Goal: Book appointment/travel/reservation

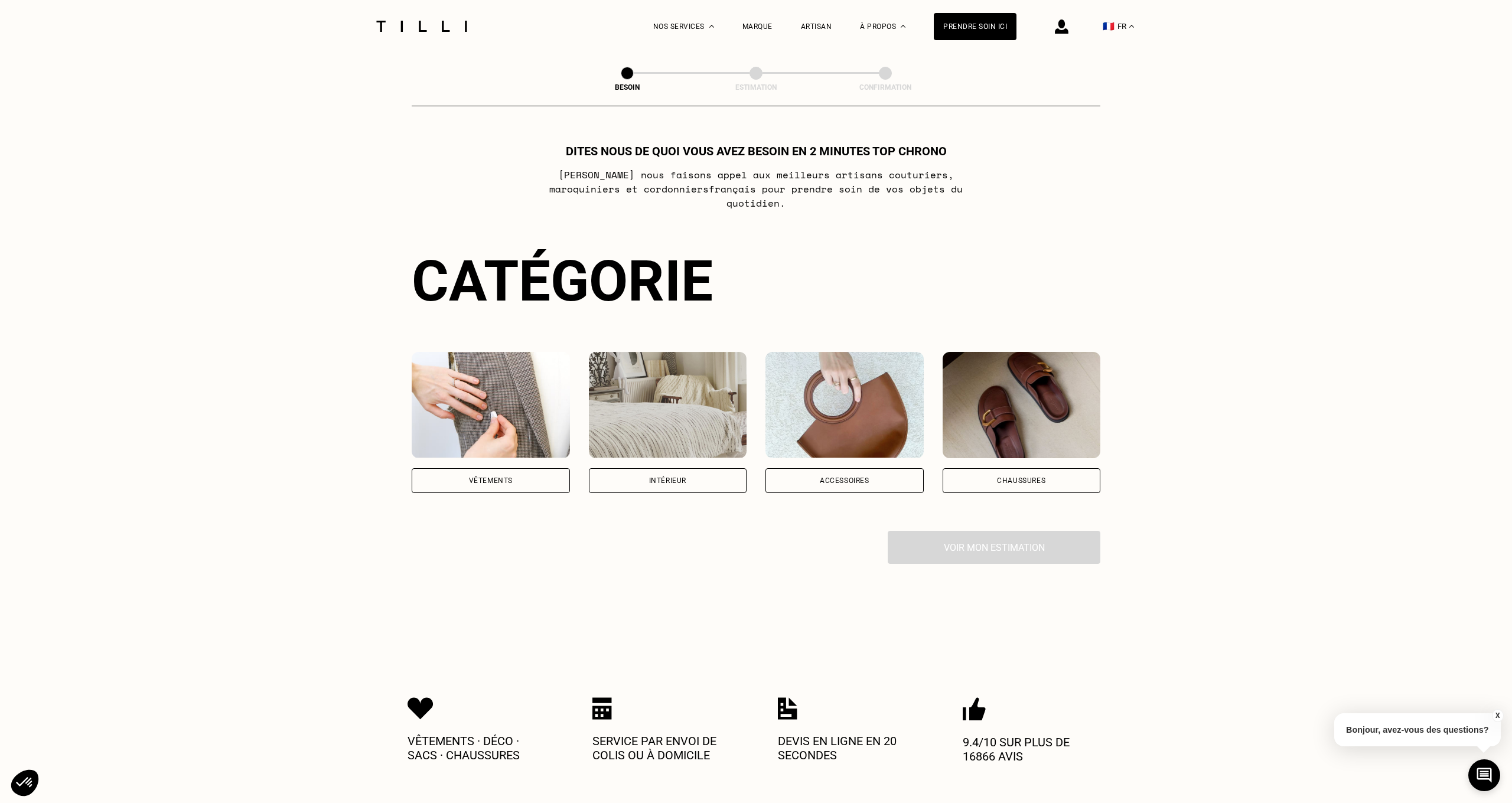
click at [508, 477] on div "Vêtements" at bounding box center [490, 481] width 43 height 7
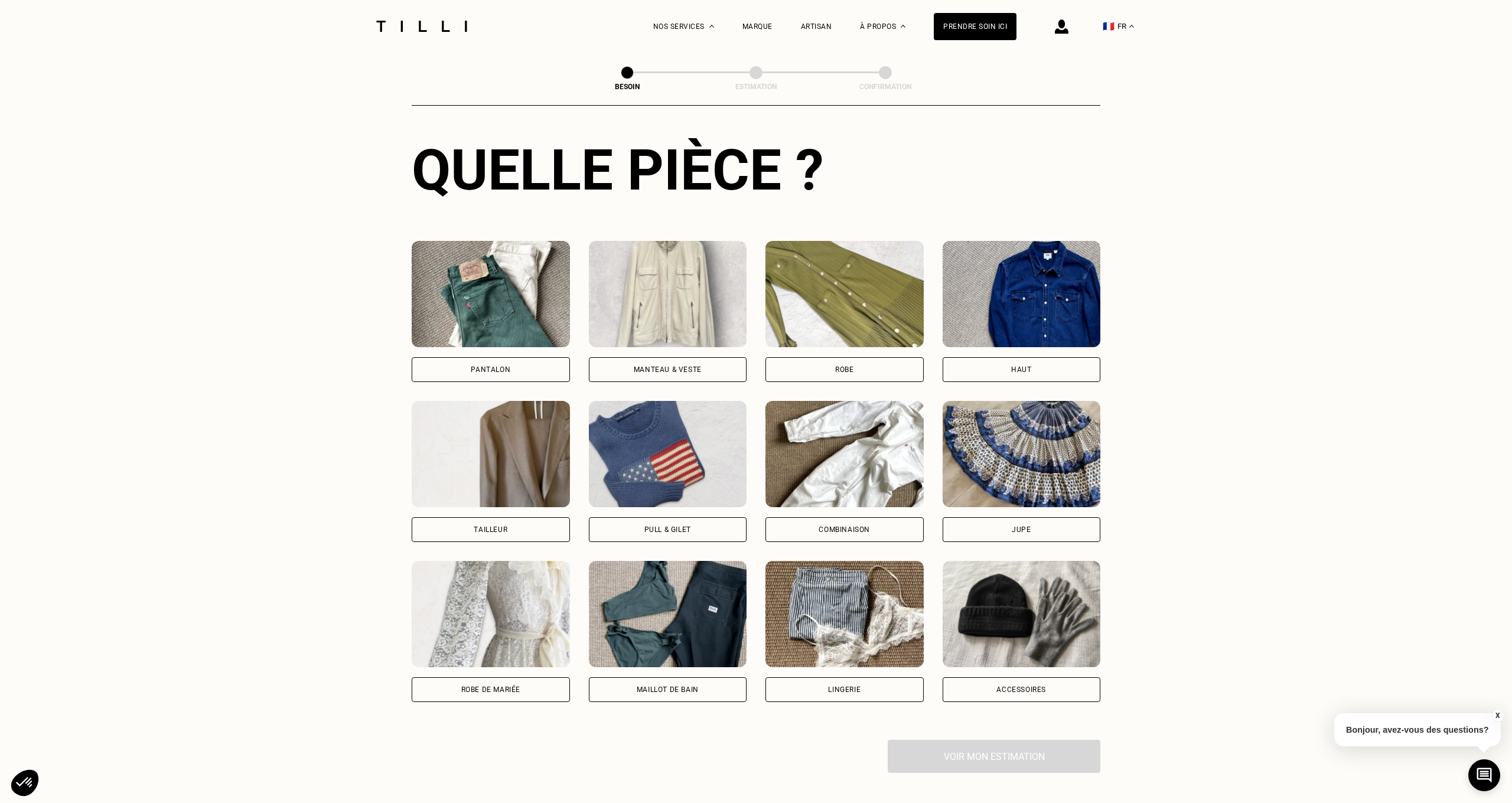
scroll to position [425, 0]
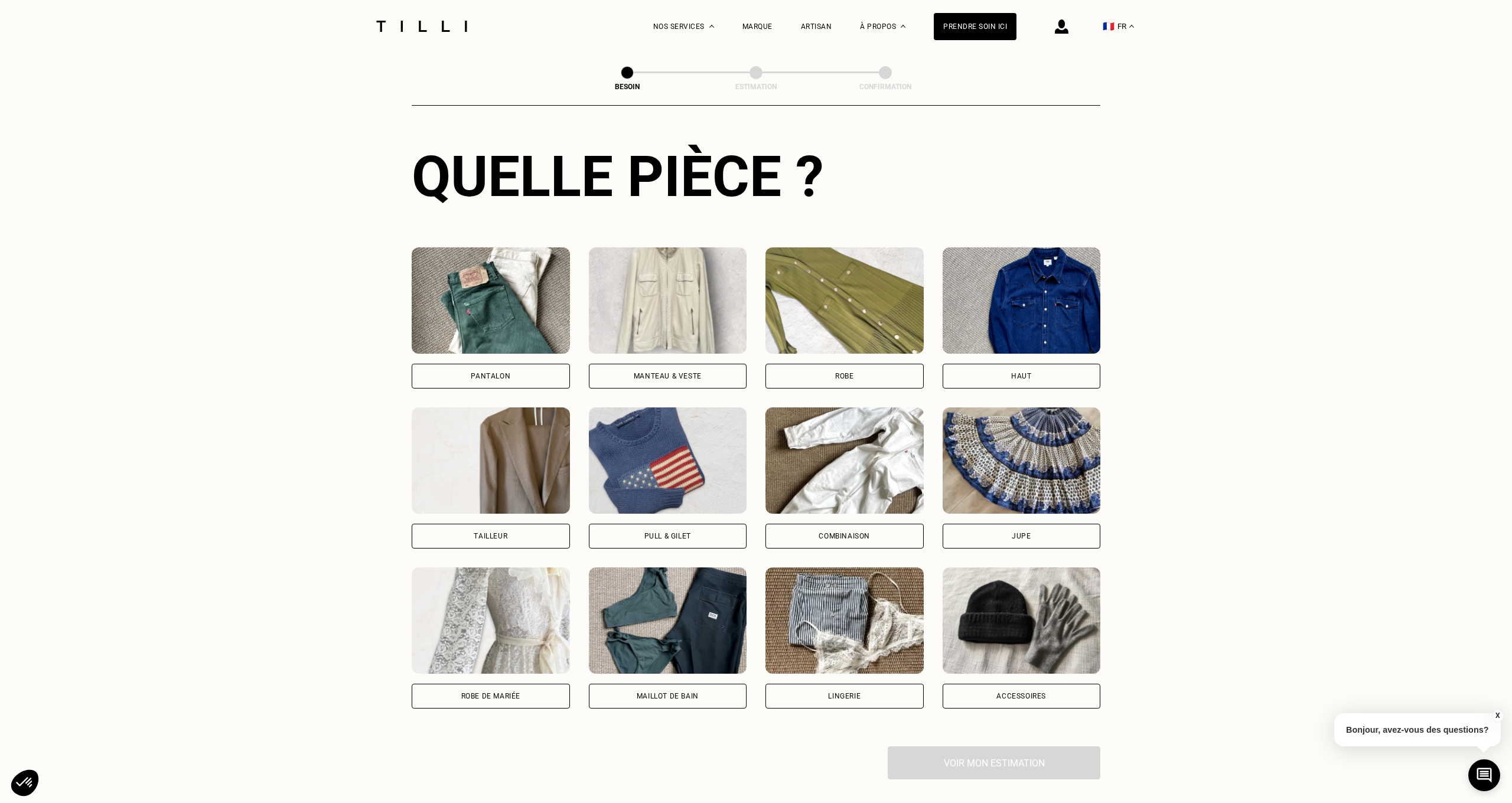
click at [466, 364] on div "Pantalon" at bounding box center [491, 376] width 158 height 25
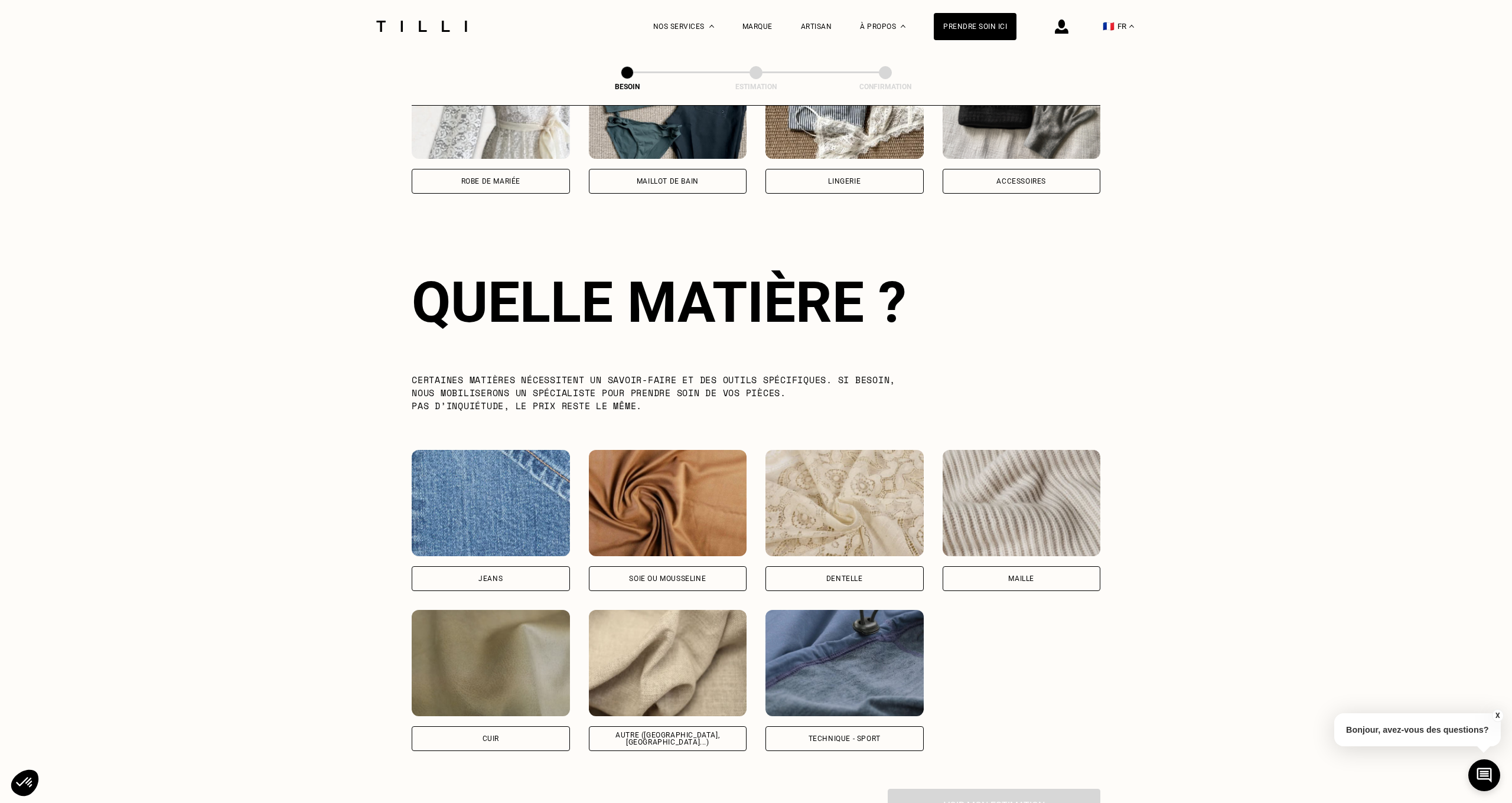
scroll to position [1025, 0]
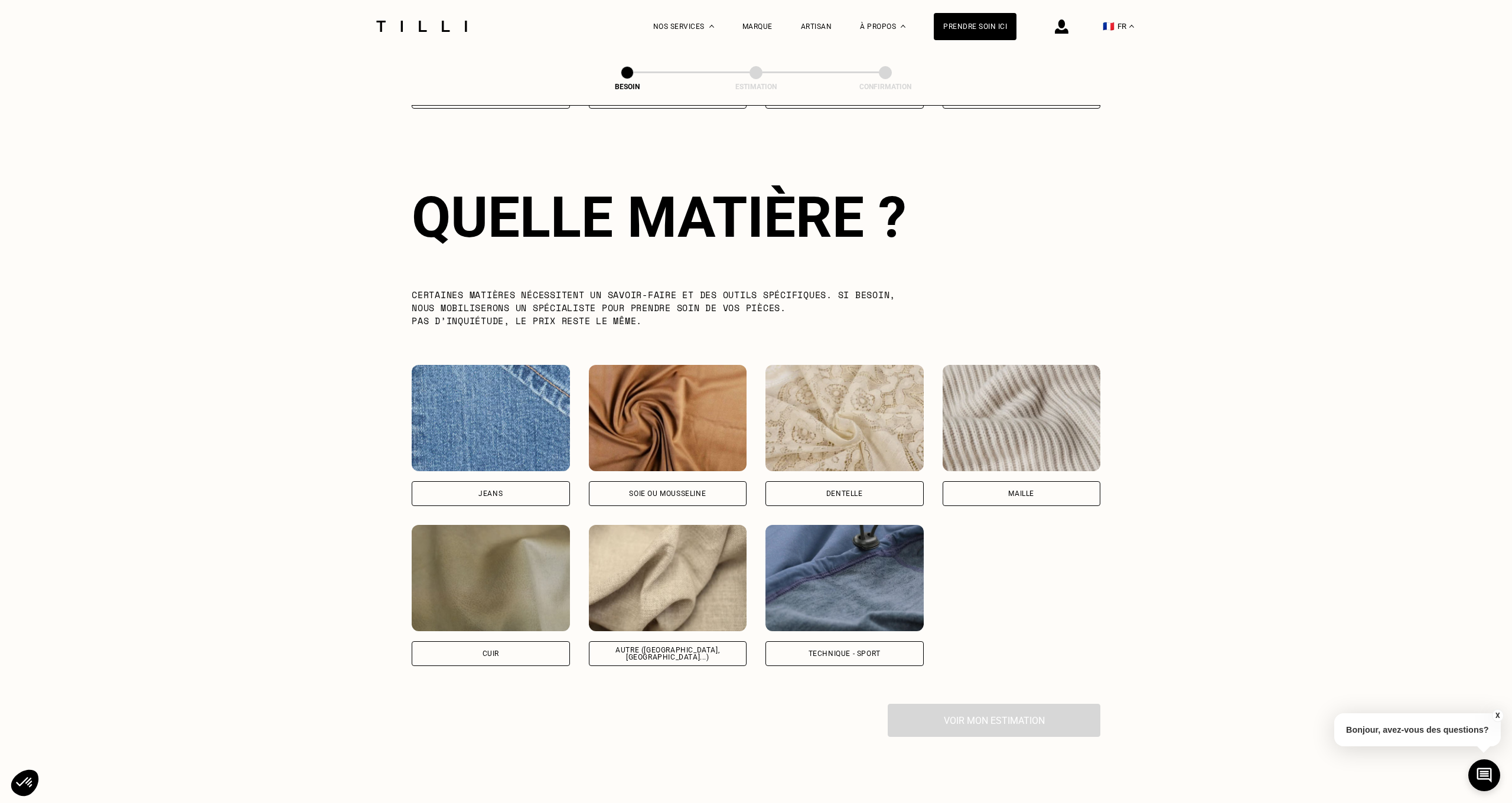
click at [469, 482] on div "Jeans" at bounding box center [491, 494] width 158 height 25
select select "FR"
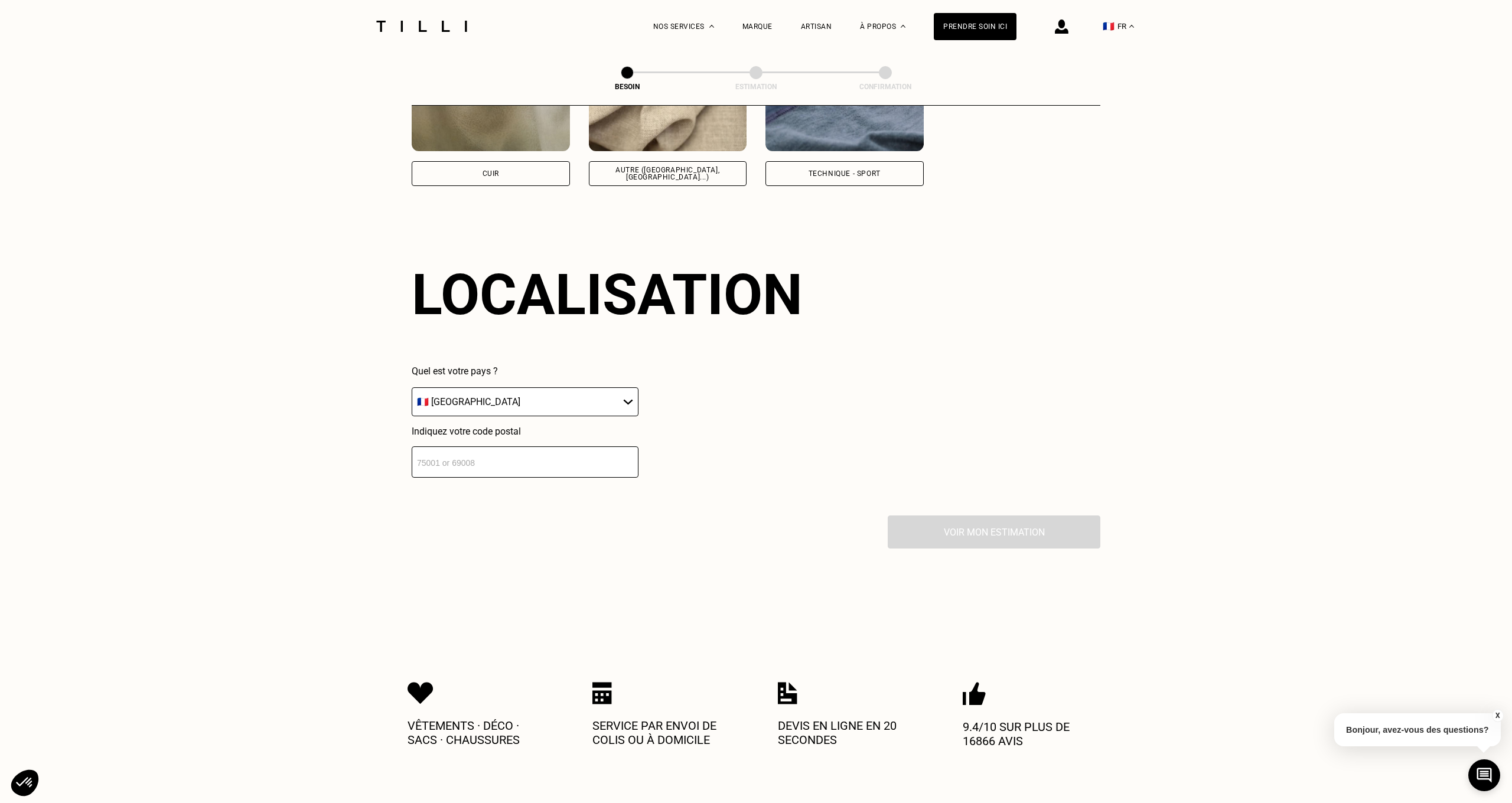
scroll to position [1582, 0]
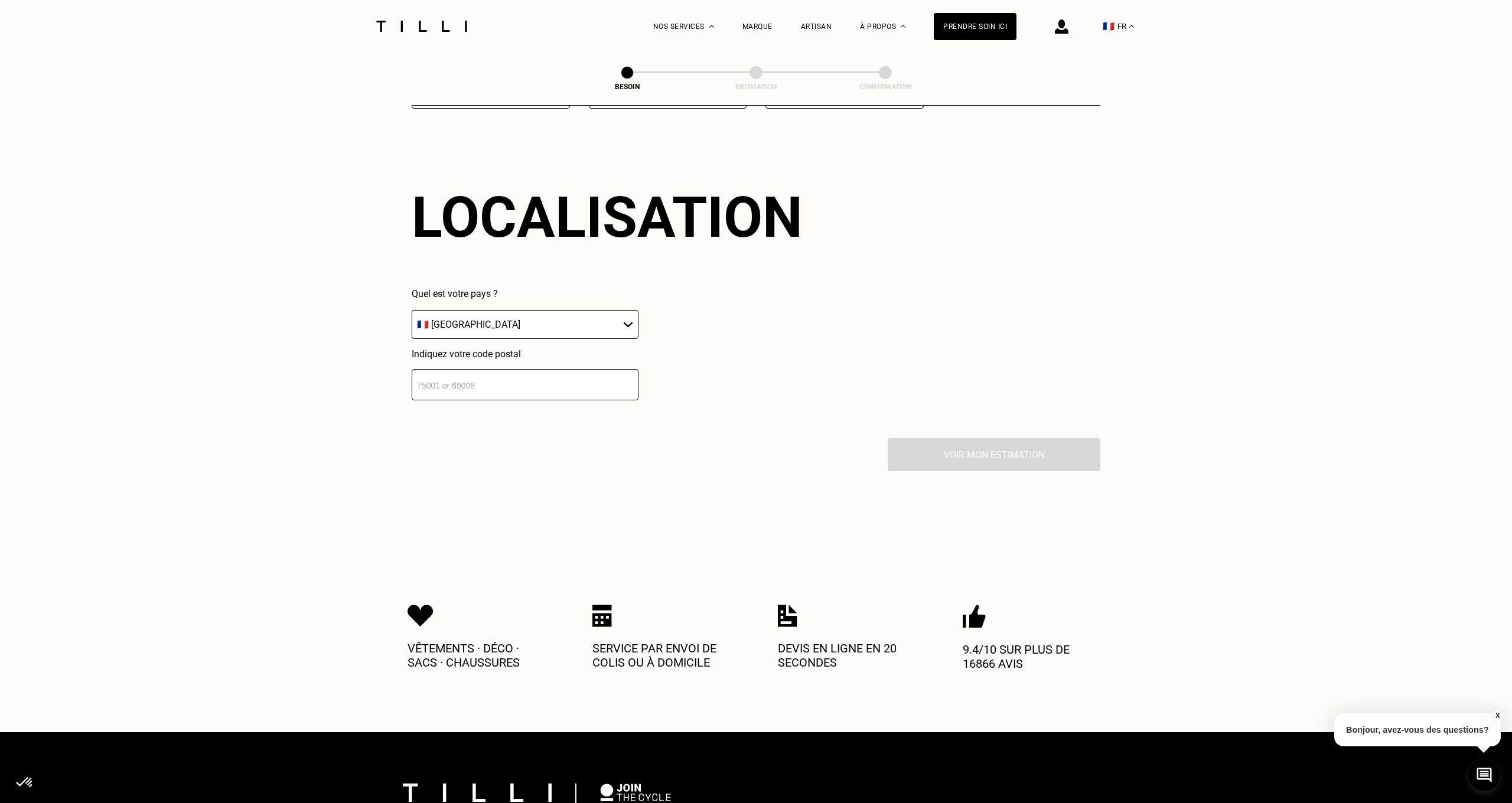
click at [511, 371] on input "number" at bounding box center [525, 385] width 227 height 31
type input "35000"
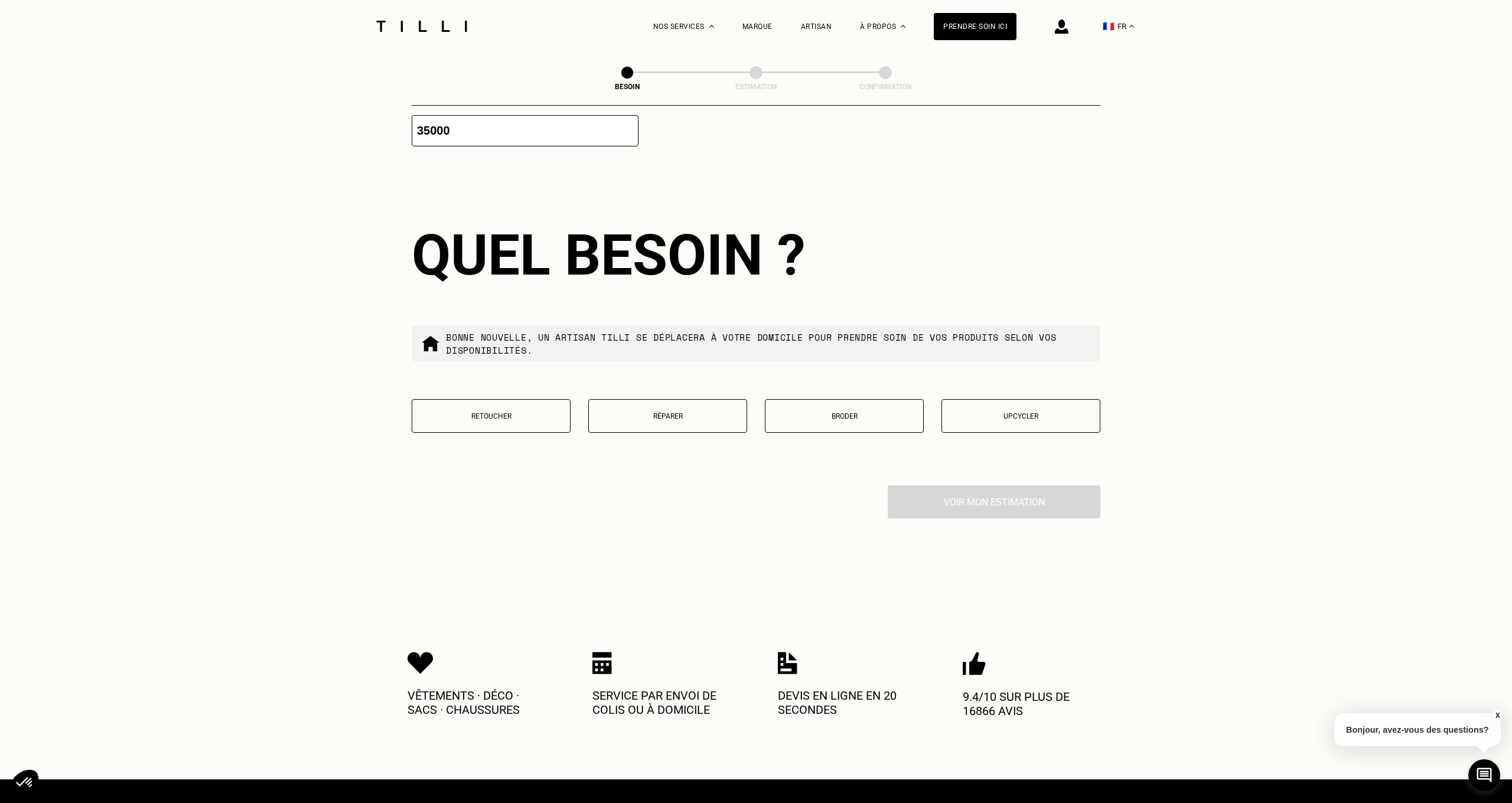
scroll to position [1879, 0]
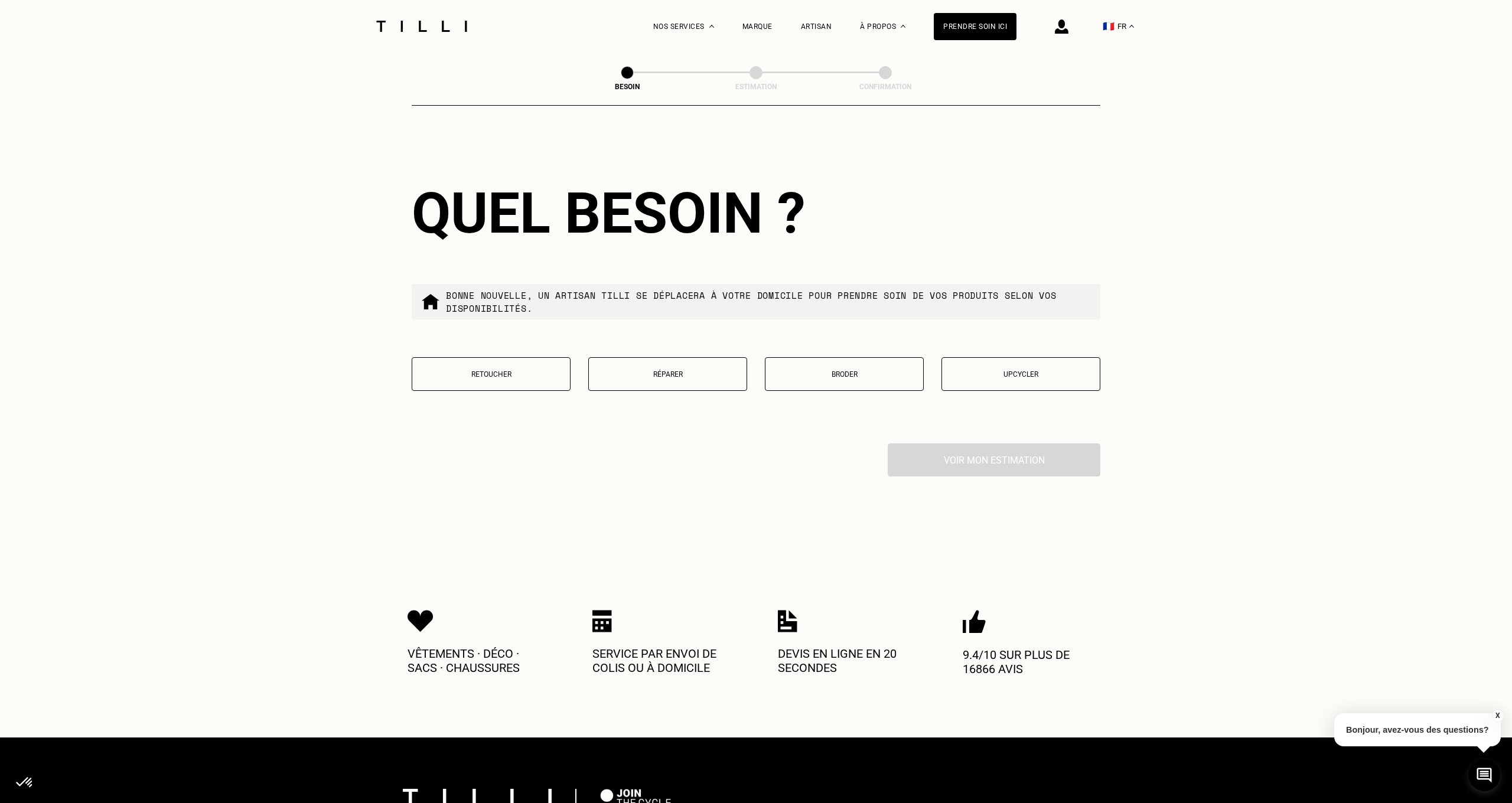
click at [626, 371] on button "Réparer" at bounding box center [668, 374] width 159 height 34
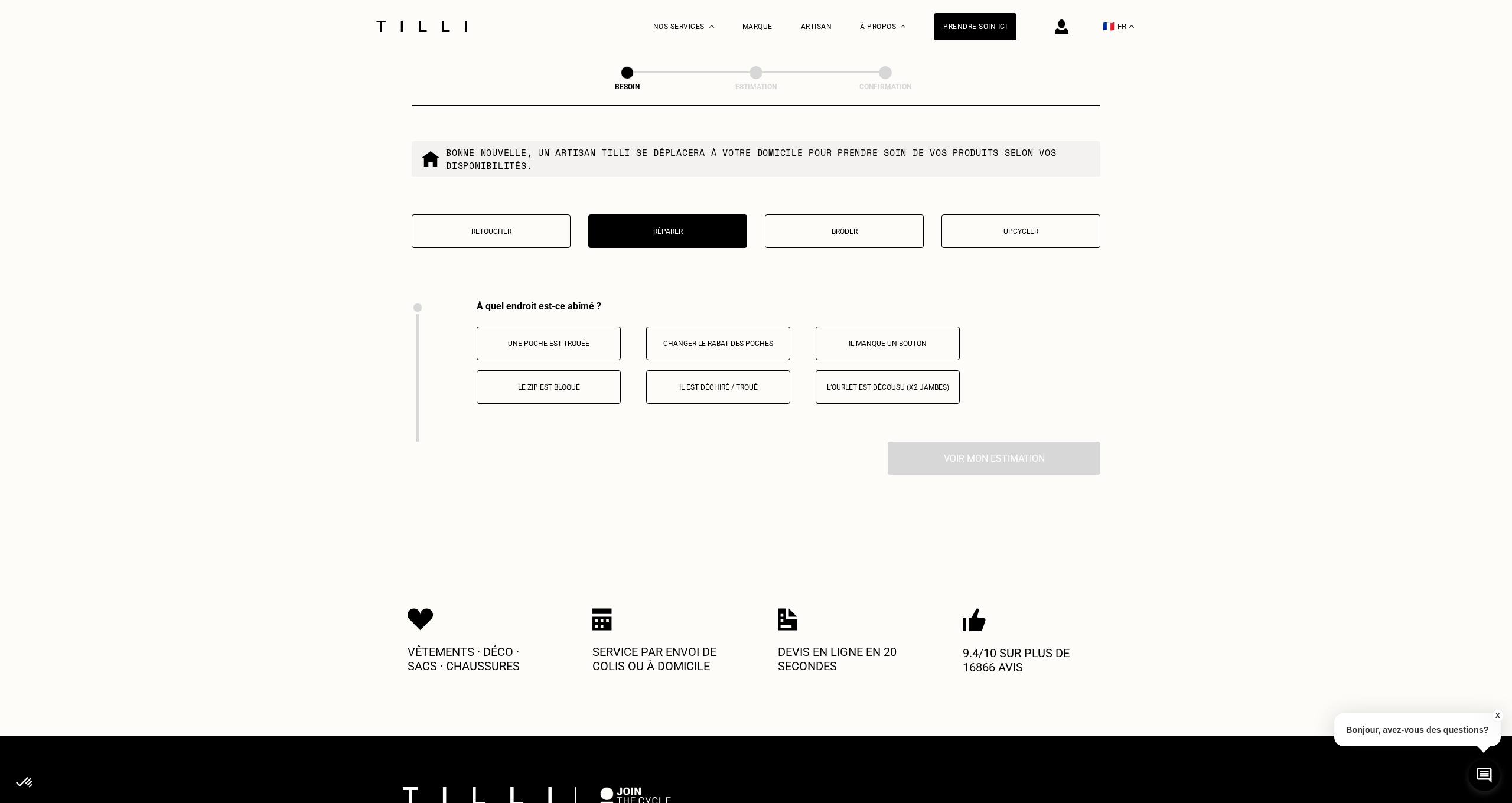
scroll to position [2020, 0]
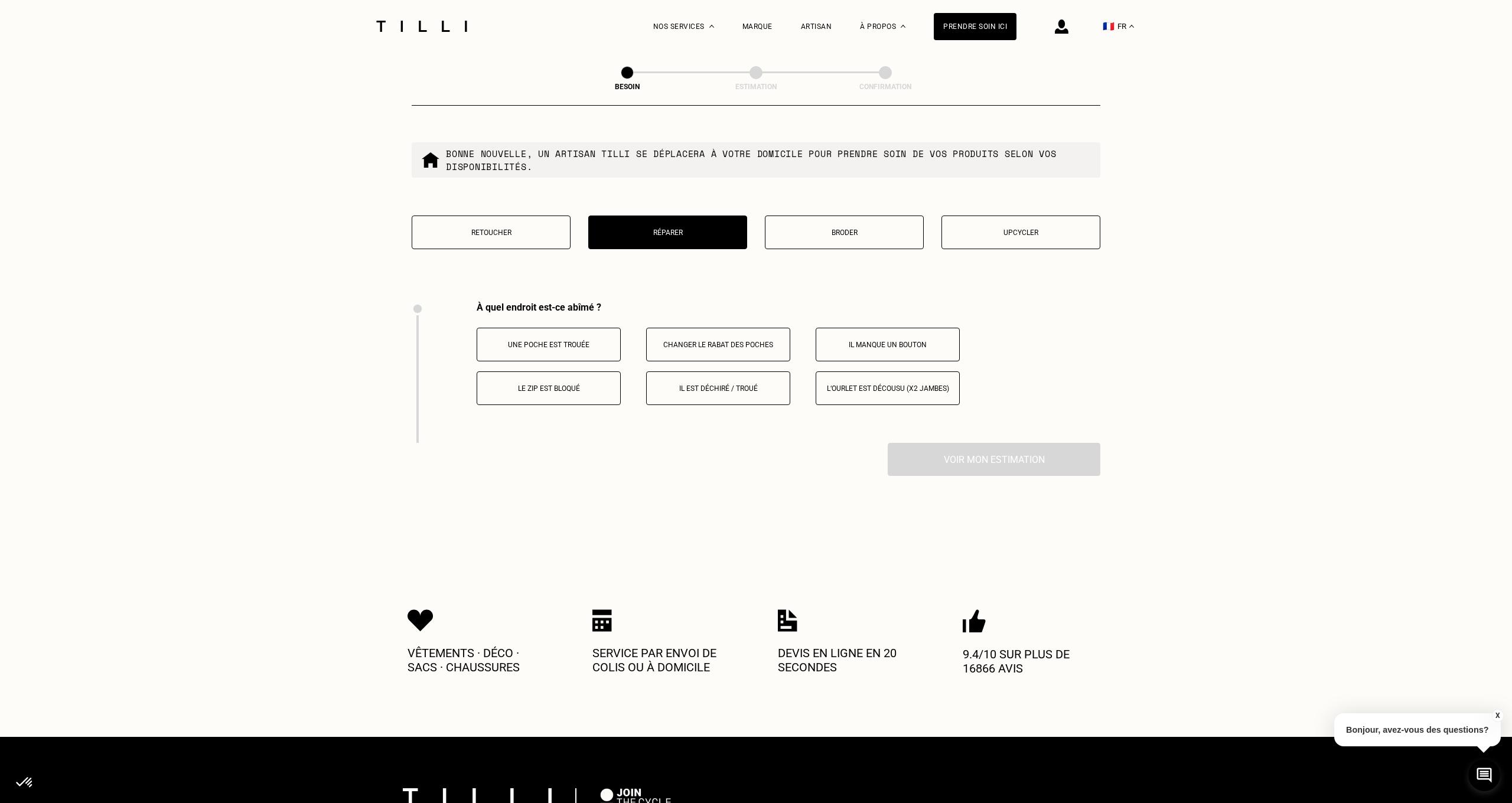
click at [698, 387] on button "Il est déchiré / troué" at bounding box center [718, 388] width 144 height 34
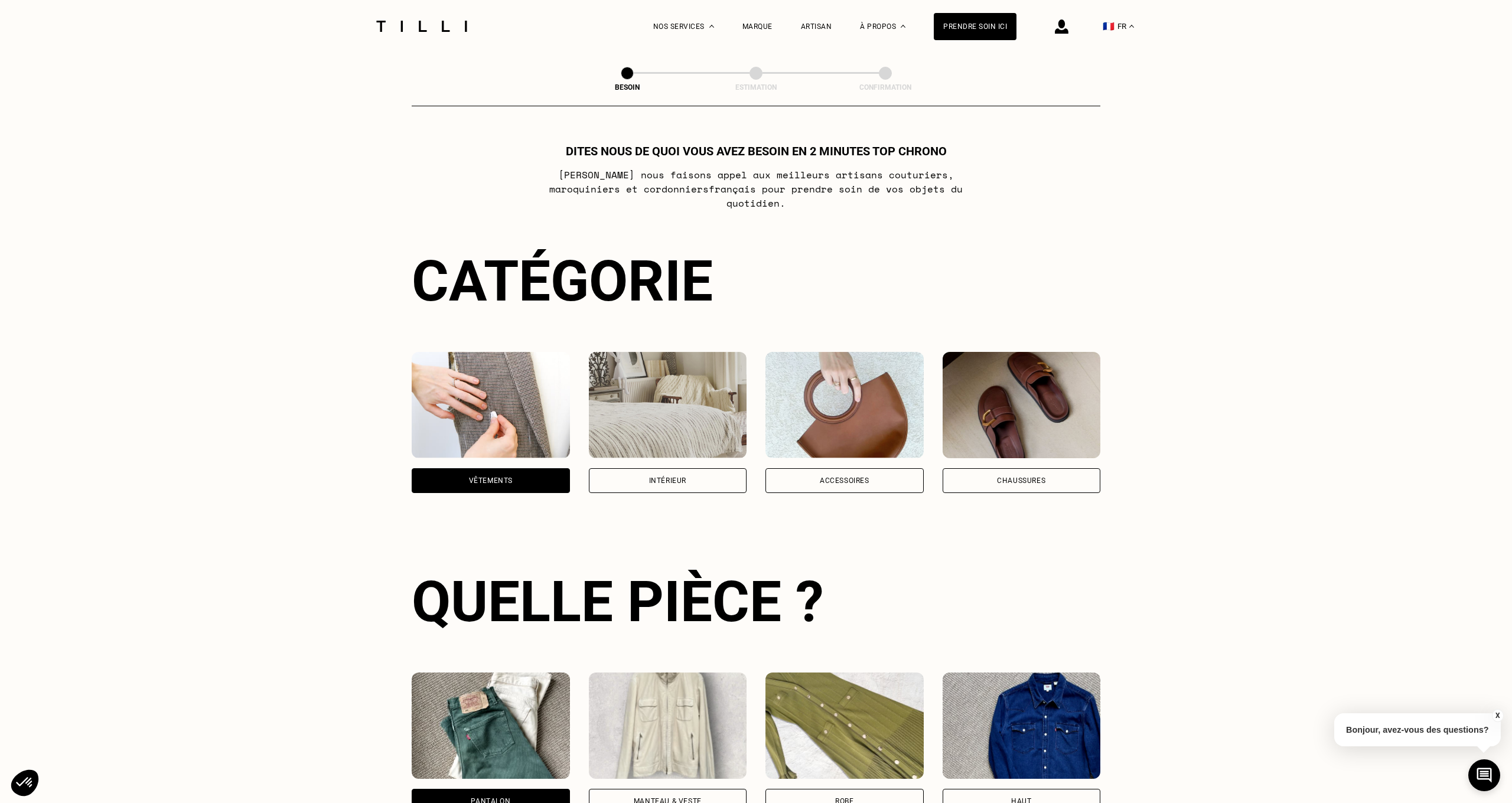
scroll to position [0, 0]
click at [1061, 33] on img at bounding box center [1061, 26] width 13 height 14
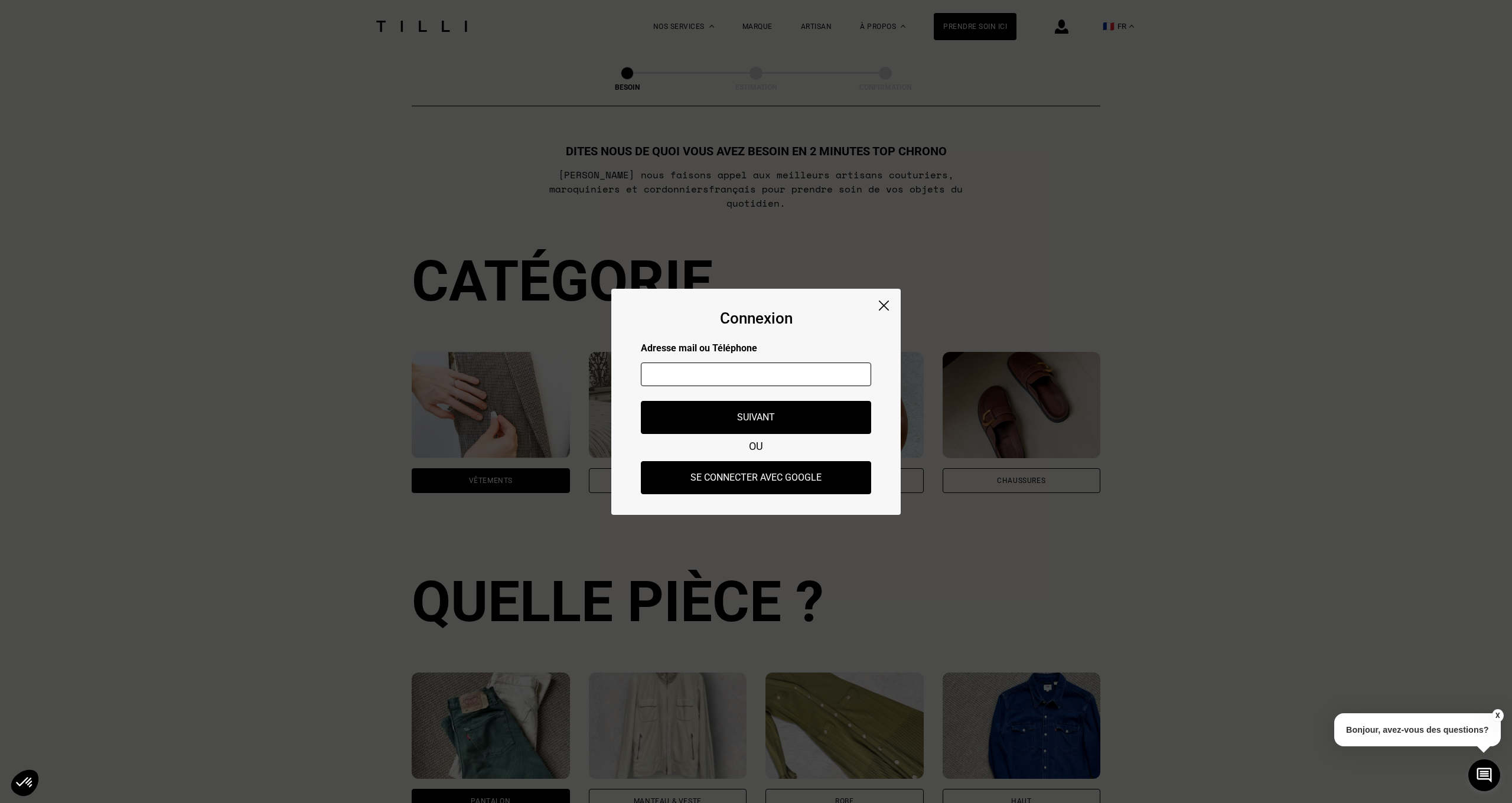
click at [879, 312] on div "Connexion Adresse mail ou Téléphone Adresse mail ou numéro de téléphone non val…" at bounding box center [756, 402] width 290 height 226
click at [884, 302] on img at bounding box center [884, 306] width 10 height 10
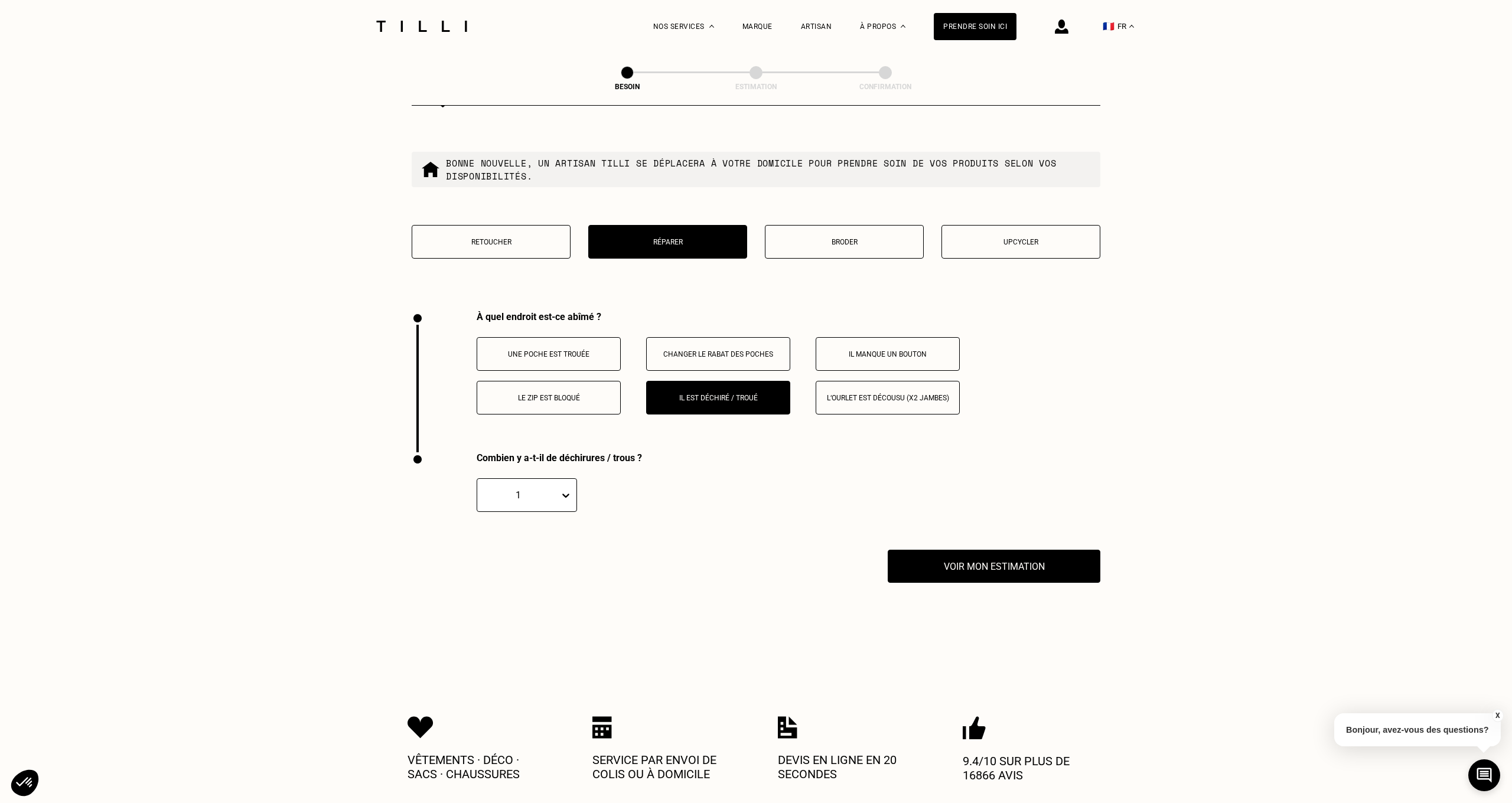
scroll to position [2010, 0]
click at [561, 490] on icon at bounding box center [566, 496] width 12 height 12
click at [542, 567] on div "3" at bounding box center [527, 575] width 100 height 22
click at [950, 556] on button "Voir mon estimation" at bounding box center [993, 567] width 234 height 37
click at [1499, 715] on button "X" at bounding box center [1497, 716] width 12 height 13
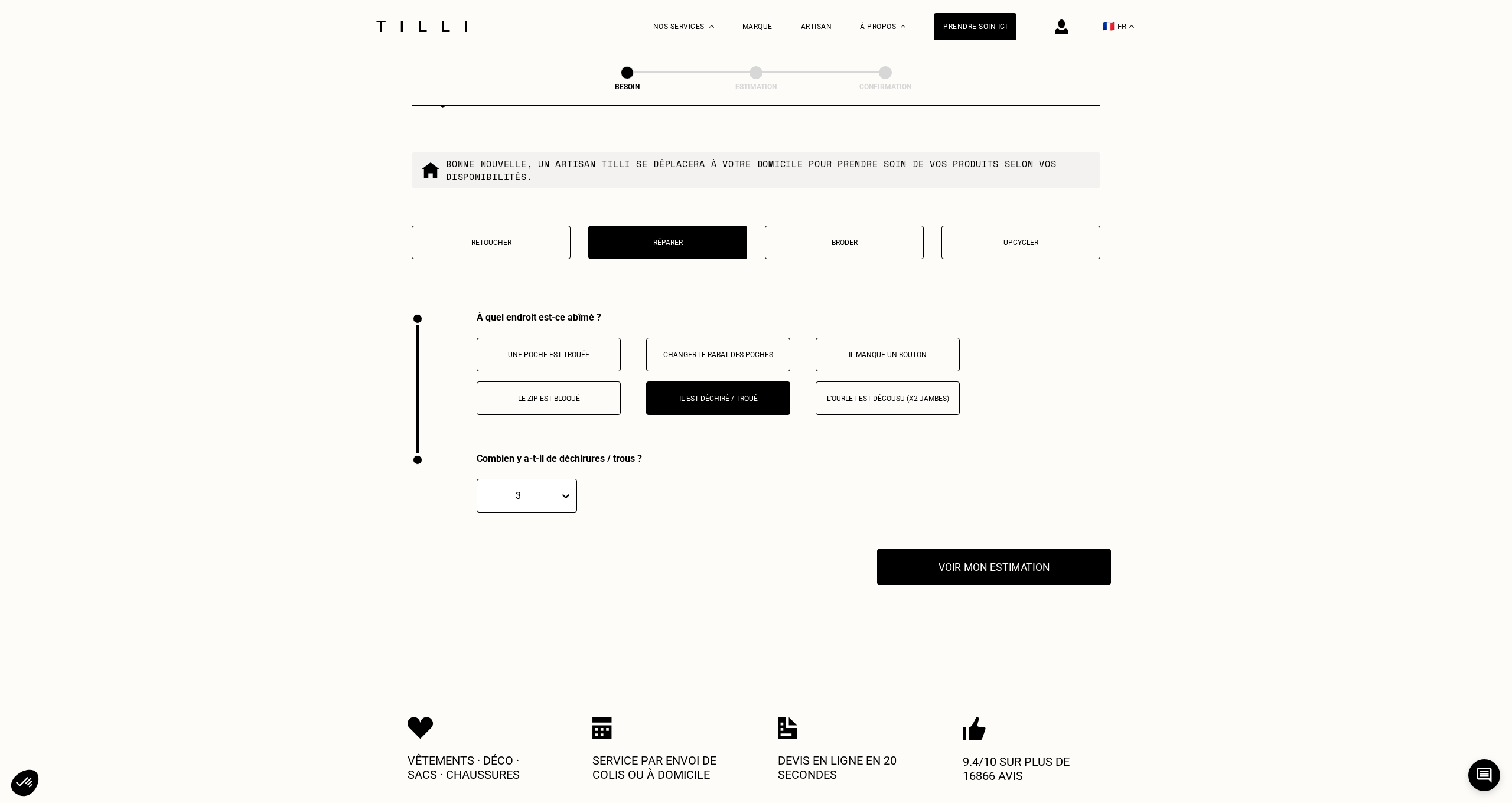
click at [1030, 559] on button "Voir mon estimation" at bounding box center [993, 567] width 234 height 37
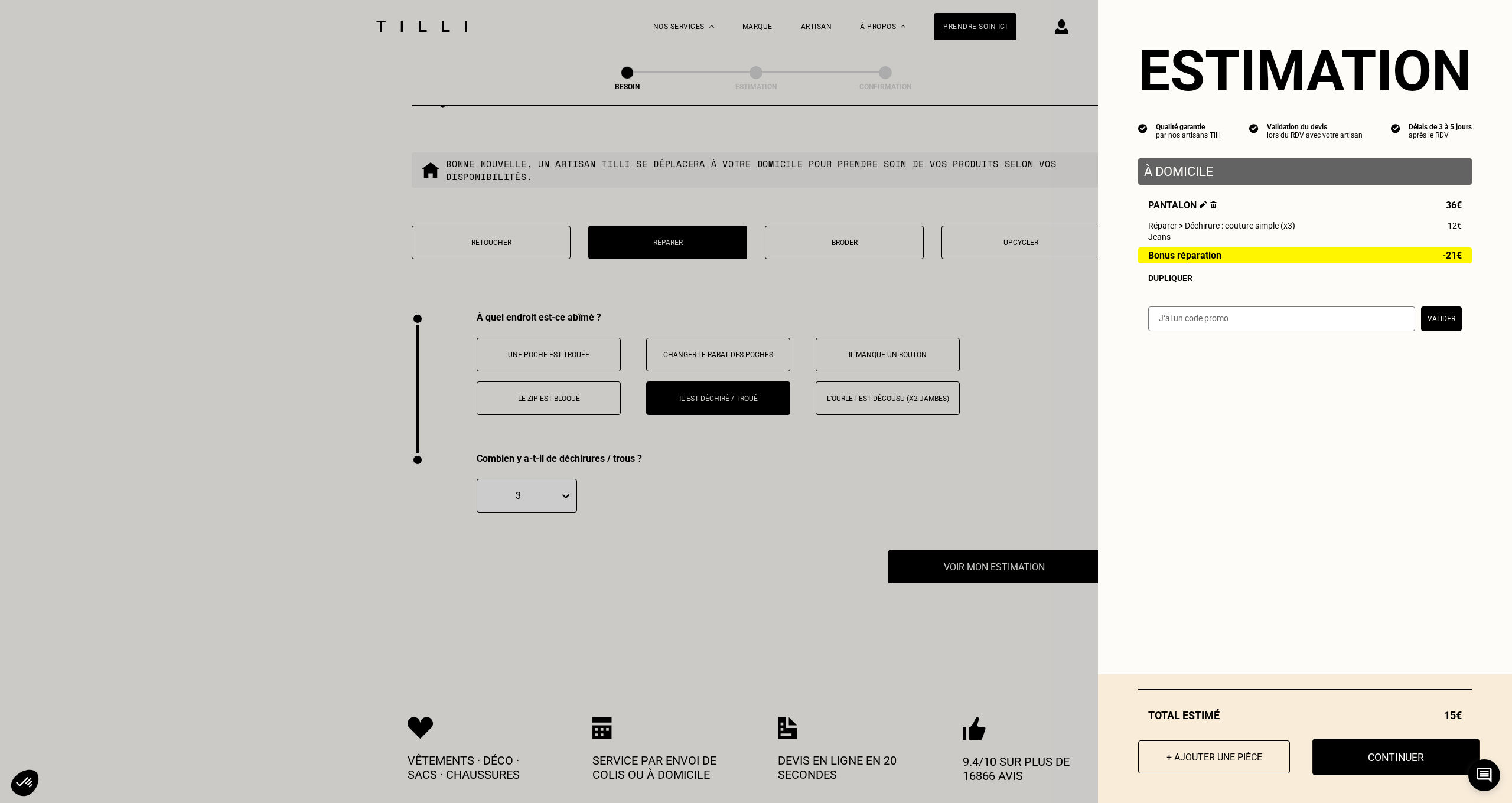
click at [1406, 760] on button "Continuer" at bounding box center [1396, 757] width 167 height 37
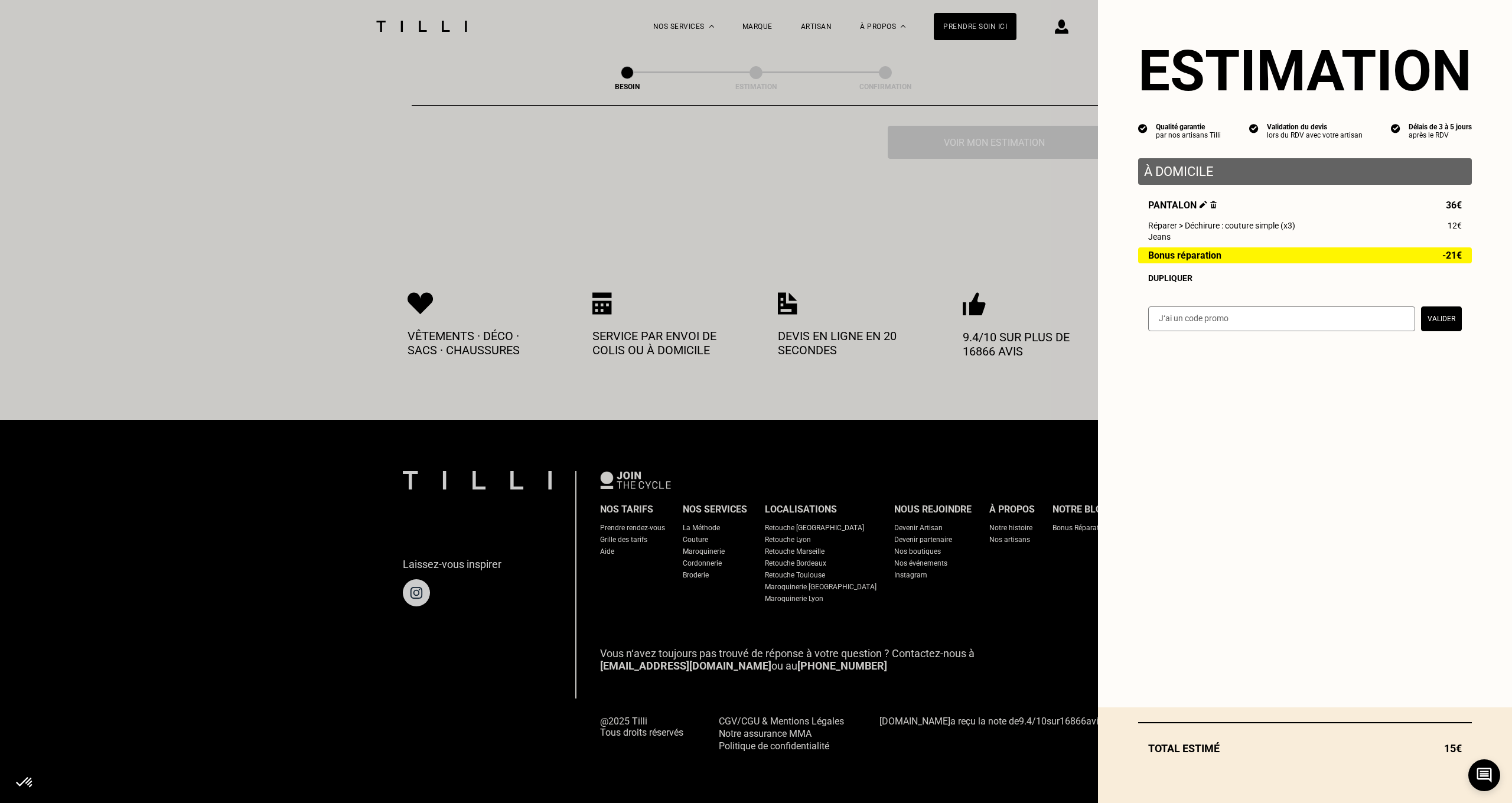
scroll to position [391, 0]
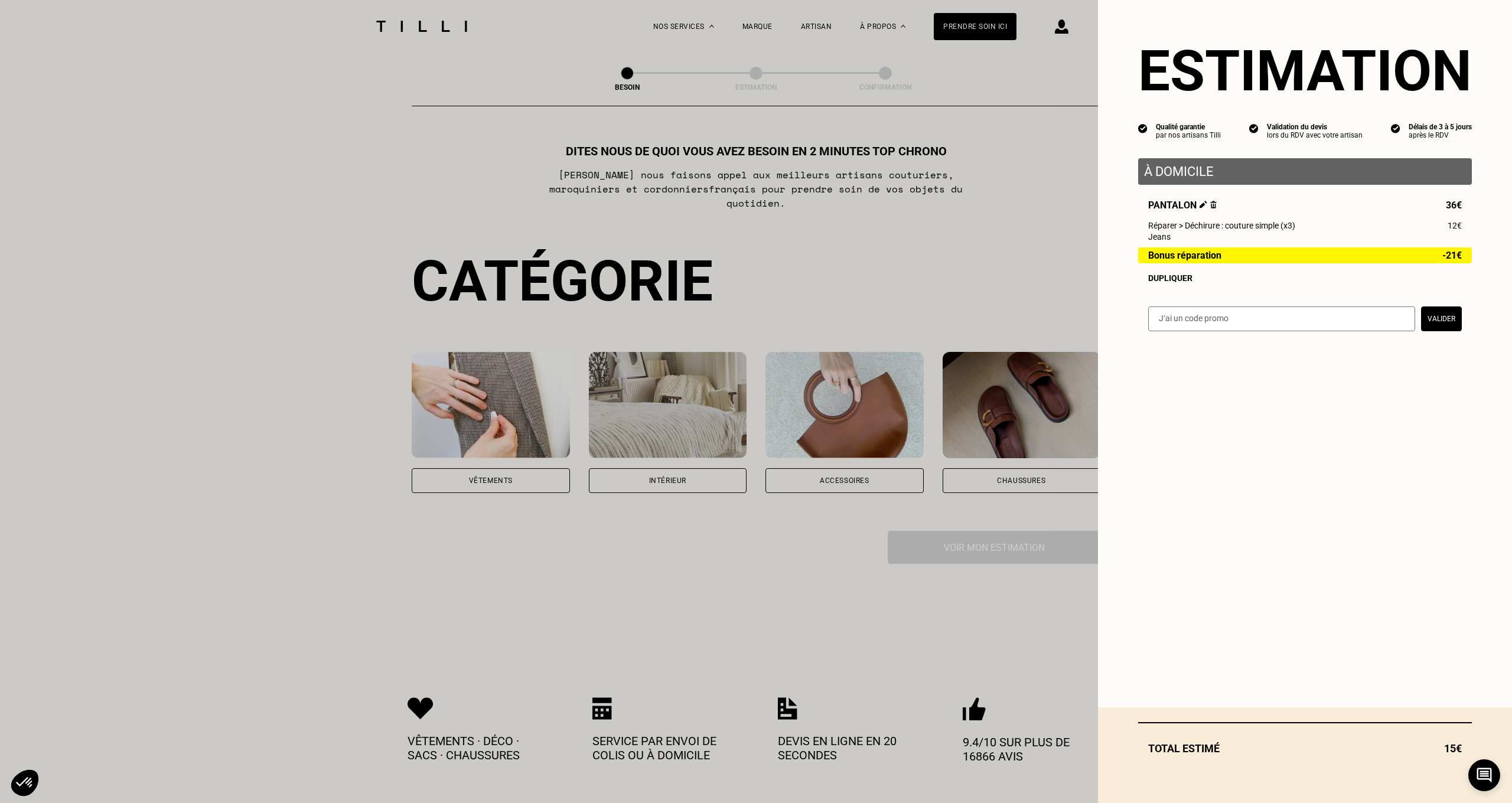
select select "FR"
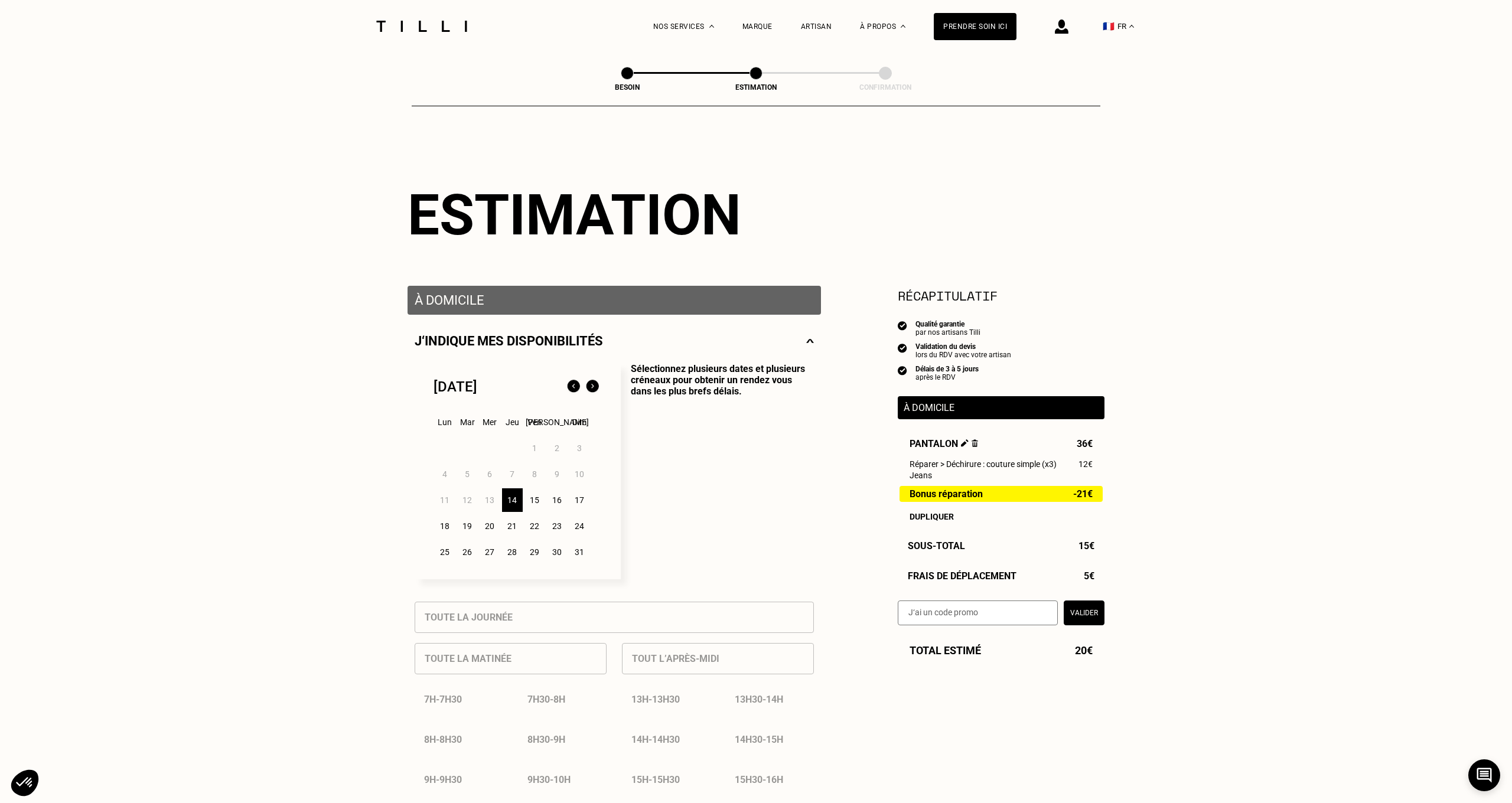
click at [534, 500] on div "15" at bounding box center [535, 500] width 21 height 24
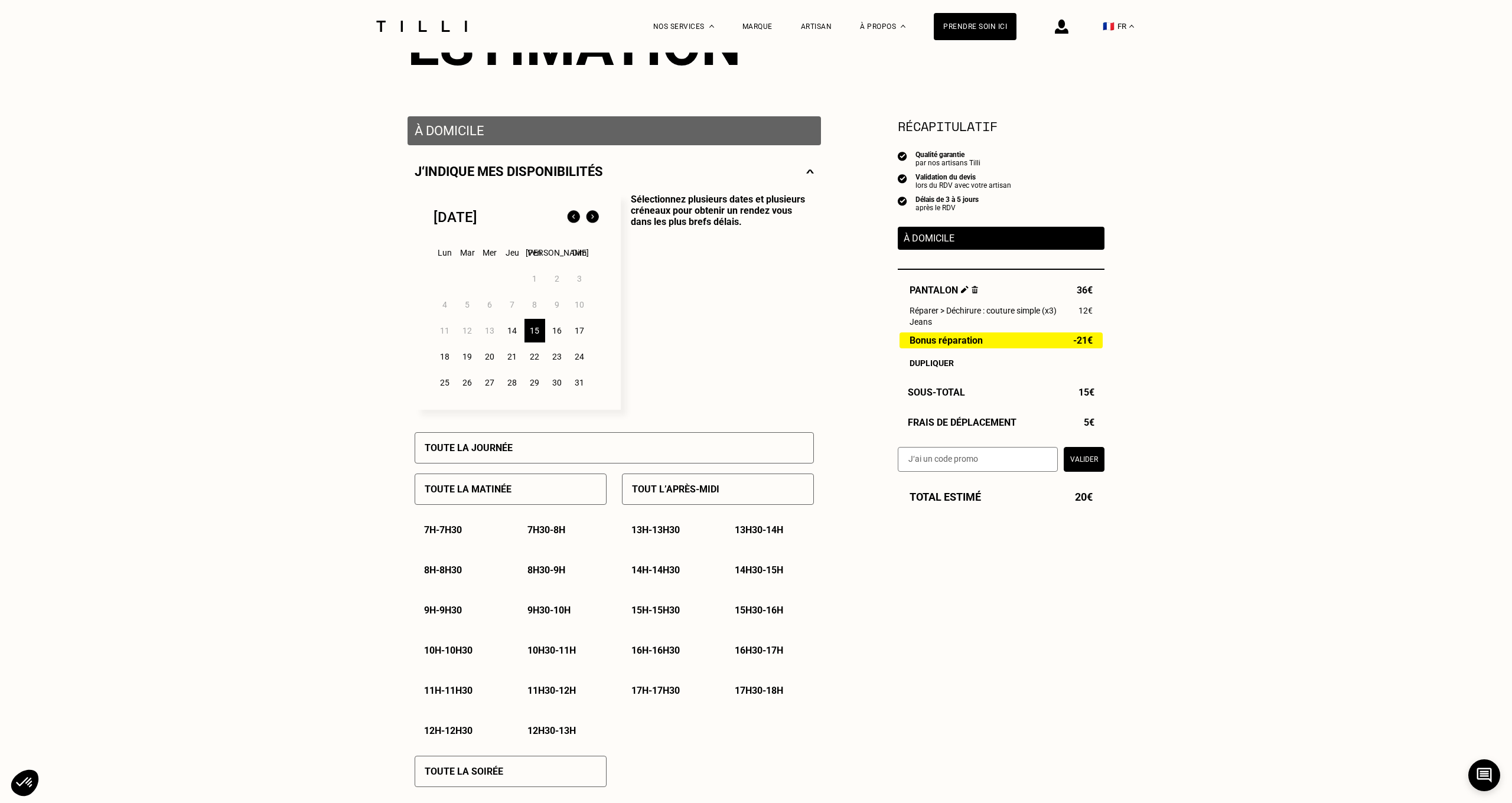
scroll to position [181, 0]
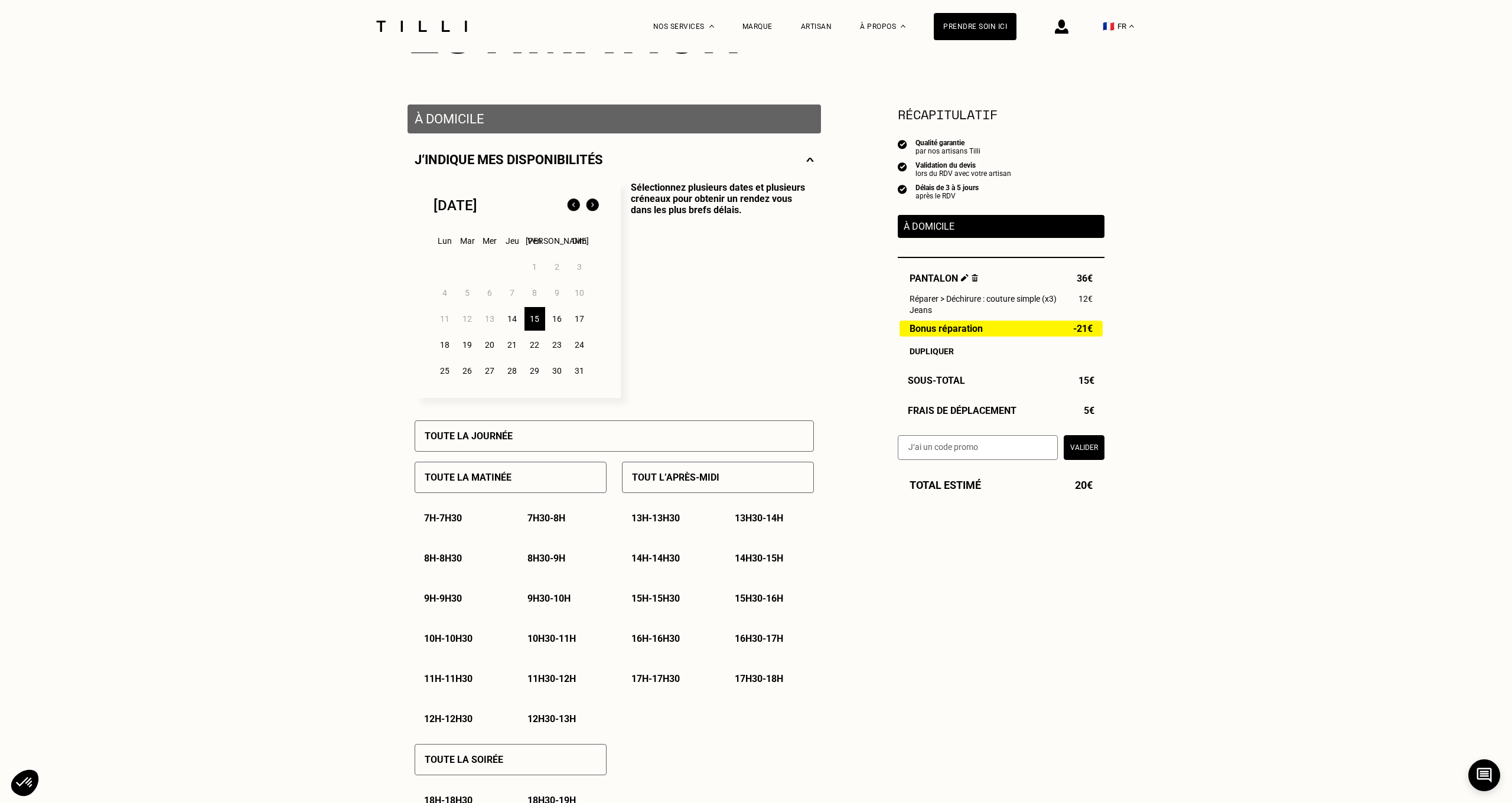
click at [564, 317] on div "16" at bounding box center [557, 319] width 21 height 24
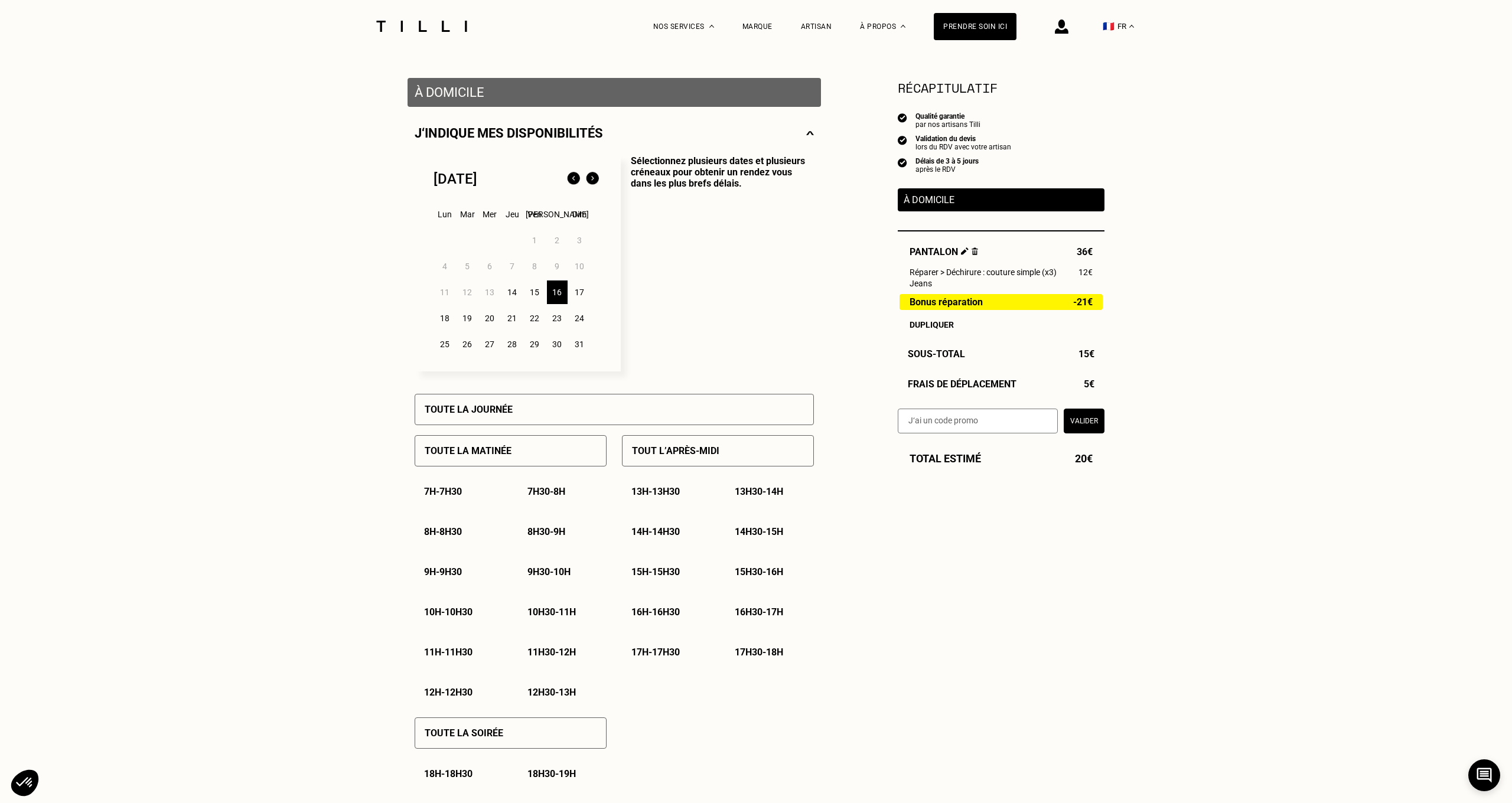
scroll to position [207, 0]
click at [557, 295] on div "16" at bounding box center [557, 293] width 21 height 24
click at [503, 572] on div "9h - 9h30" at bounding box center [459, 572] width 88 height 30
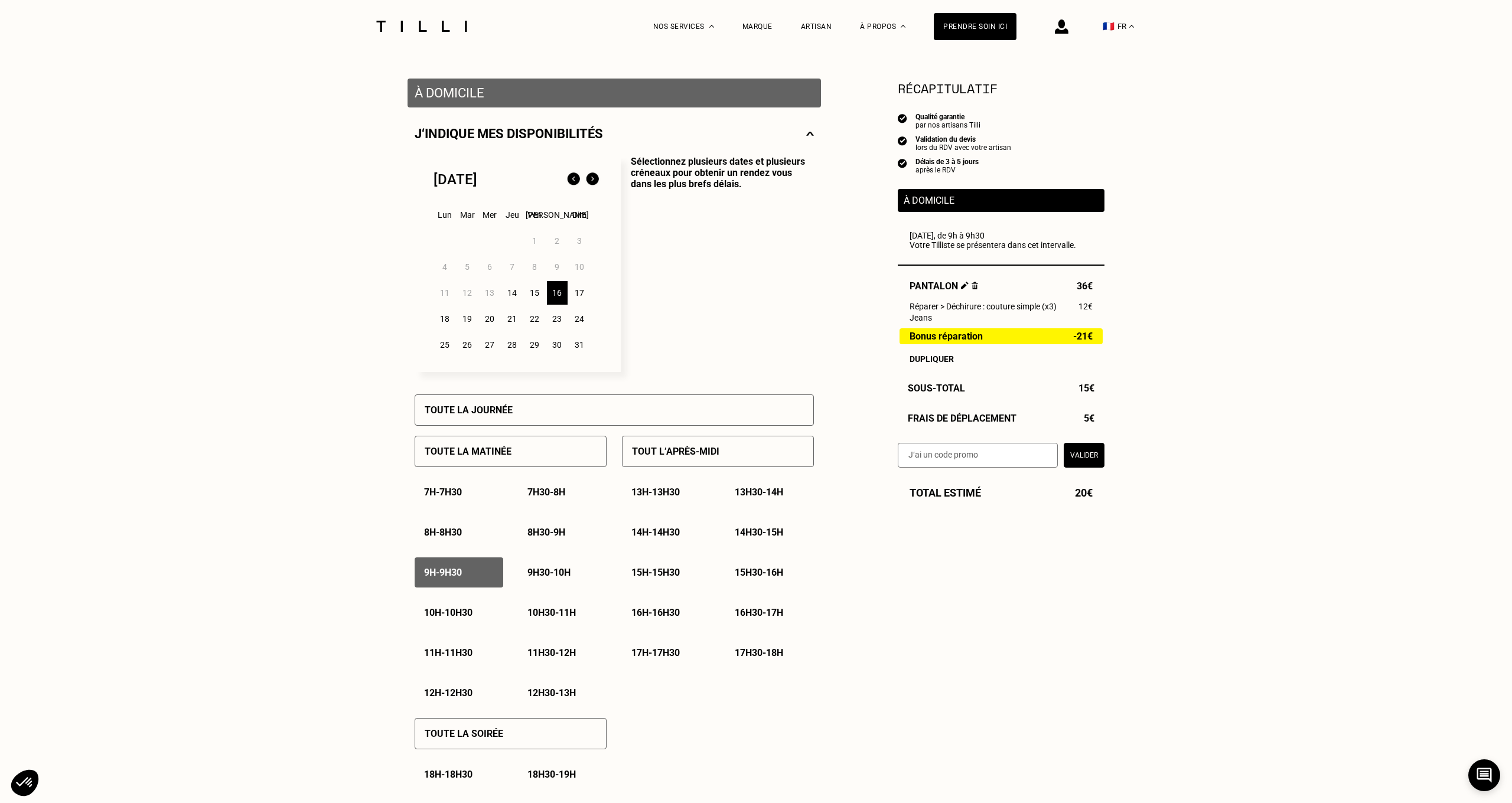
click at [472, 615] on p "10h - 10h30" at bounding box center [448, 612] width 49 height 11
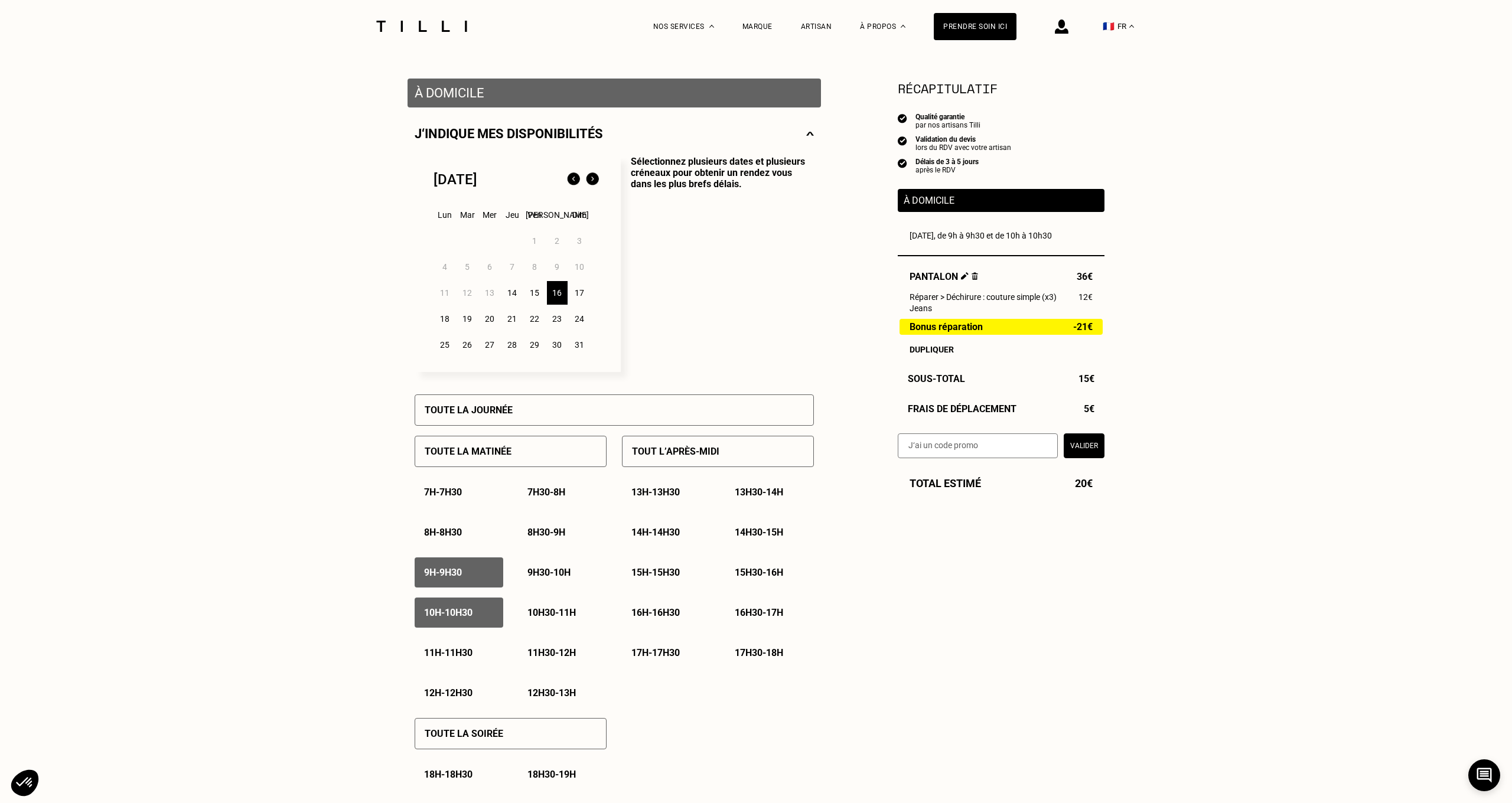
click at [466, 656] on p "11h - 11h30" at bounding box center [448, 652] width 49 height 11
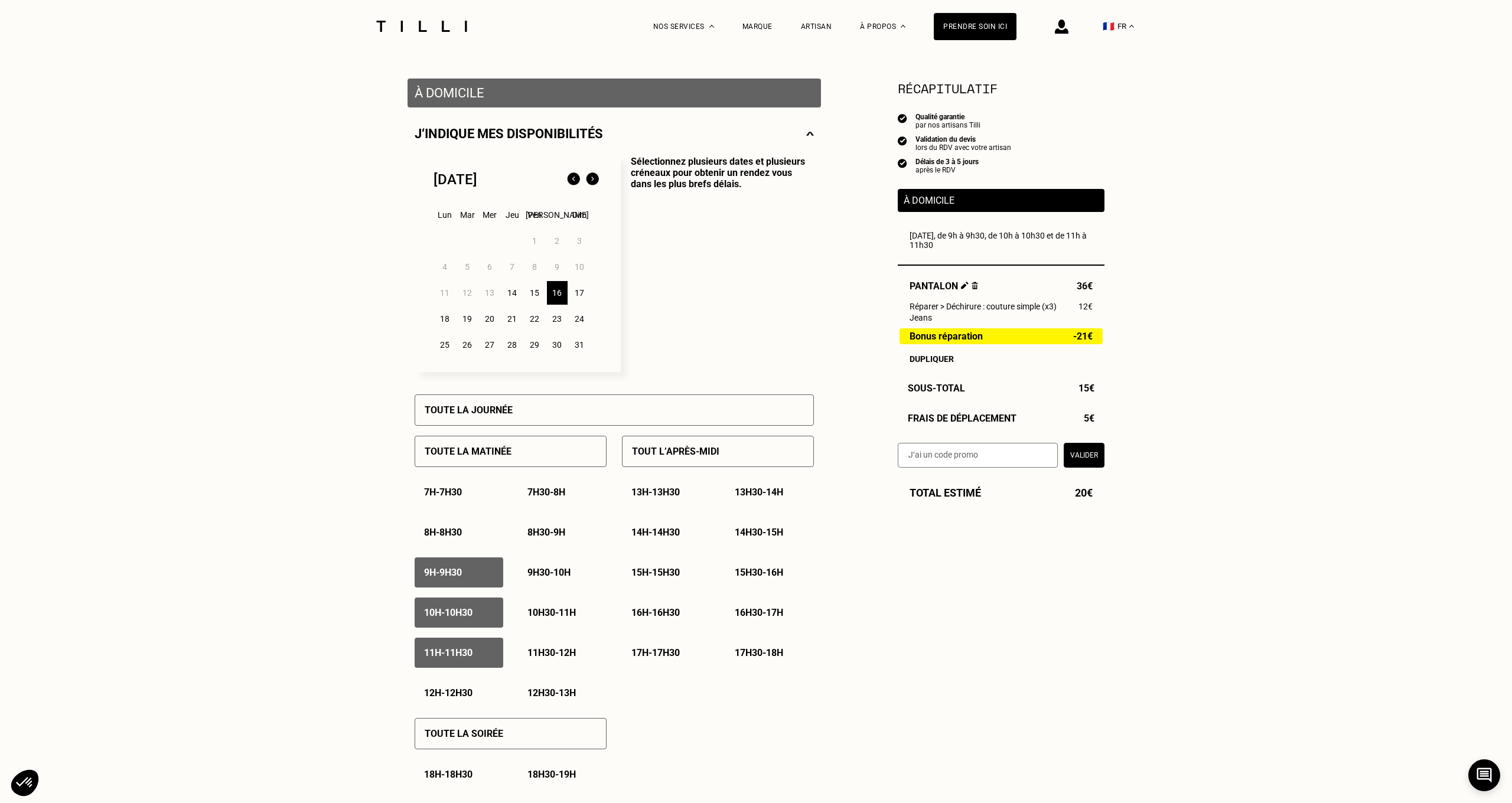
click at [545, 646] on div "11h30 - 12h" at bounding box center [562, 653] width 88 height 30
click at [552, 611] on p "10h30 - 11h" at bounding box center [552, 612] width 49 height 11
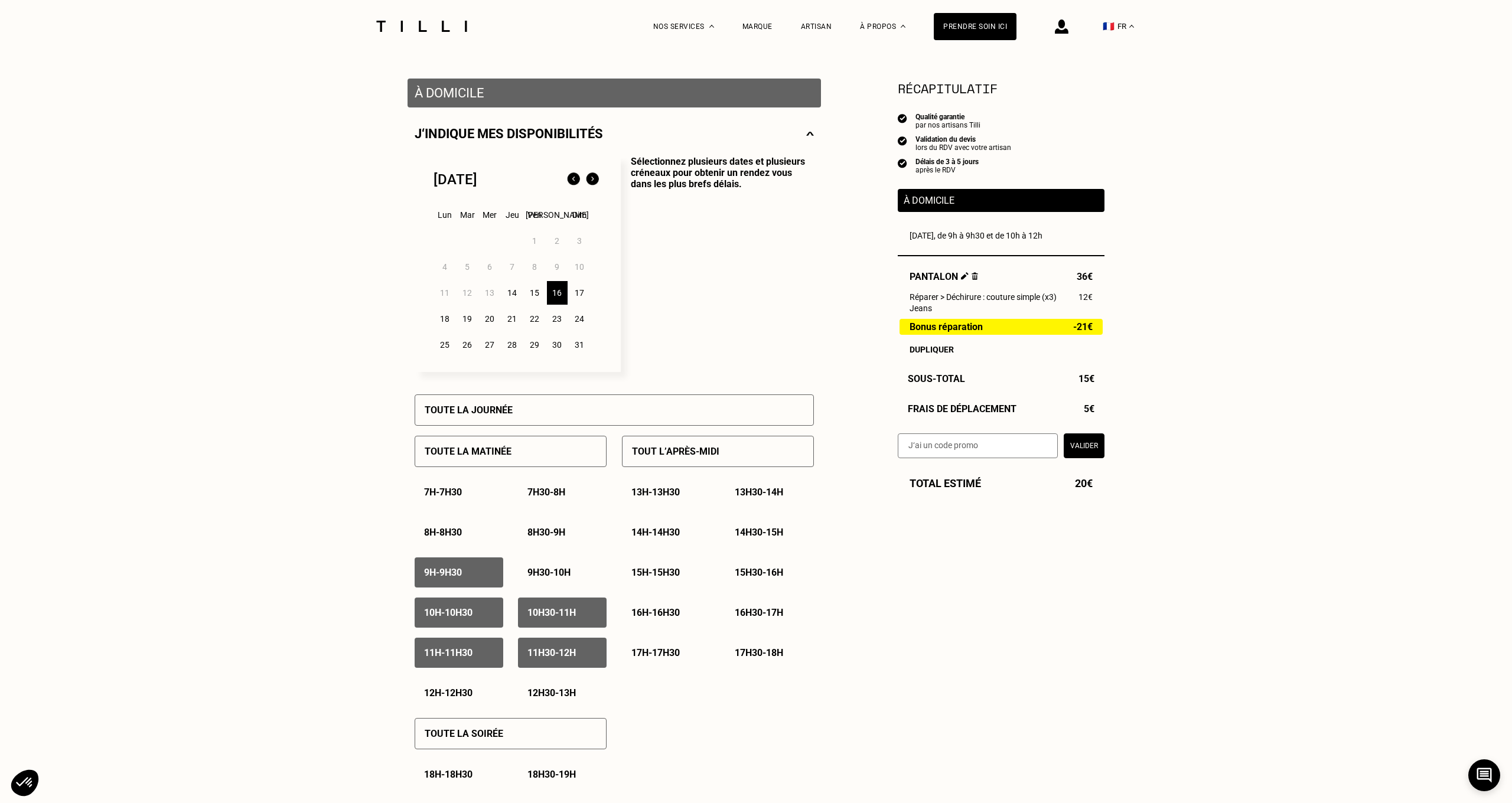
click at [479, 578] on div "9h - 9h30" at bounding box center [459, 572] width 88 height 30
click at [454, 695] on p "12h - 12h30" at bounding box center [448, 692] width 49 height 11
click at [560, 693] on p "12h30 - 13h" at bounding box center [552, 692] width 49 height 11
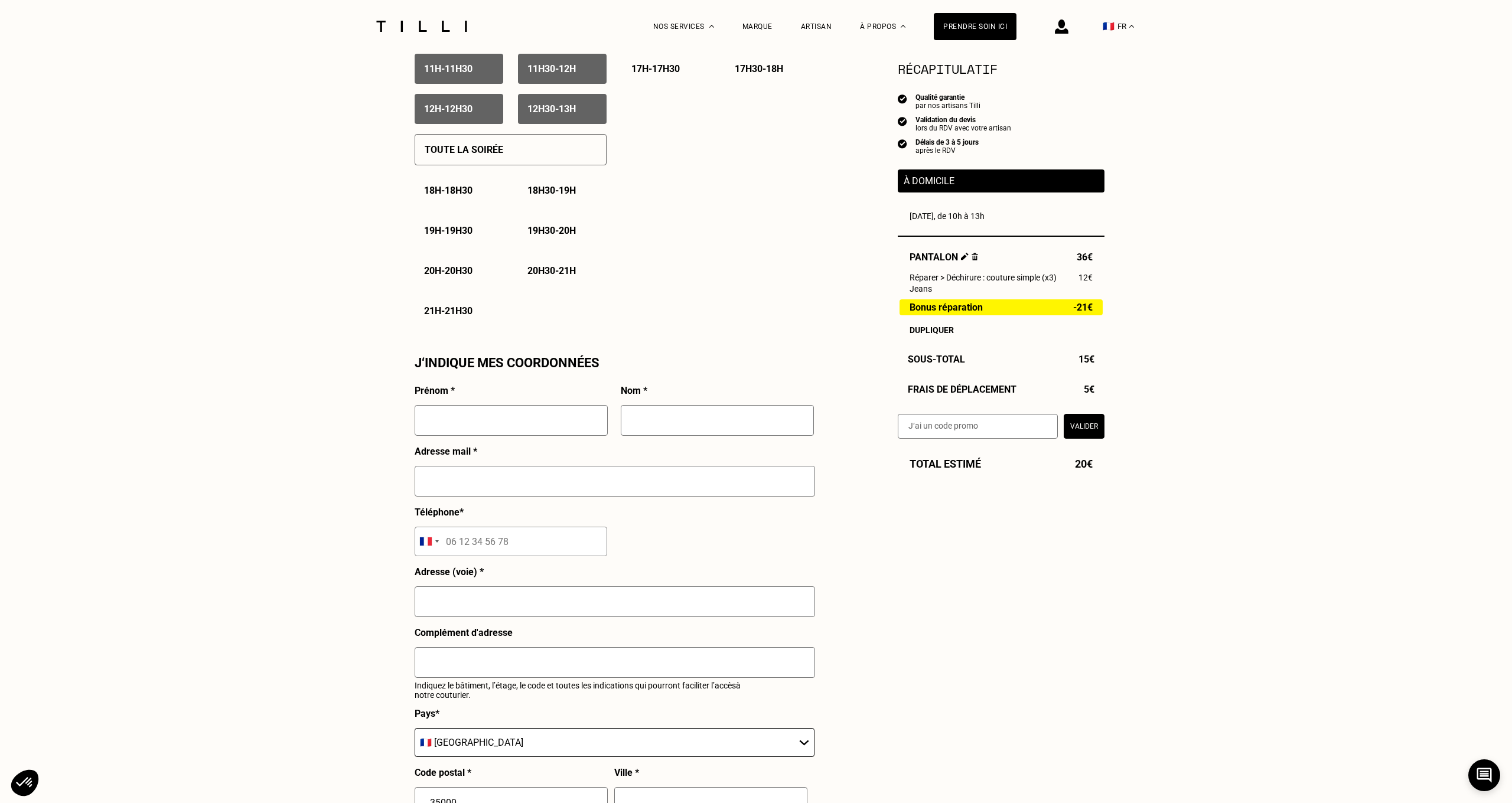
scroll to position [870, 0]
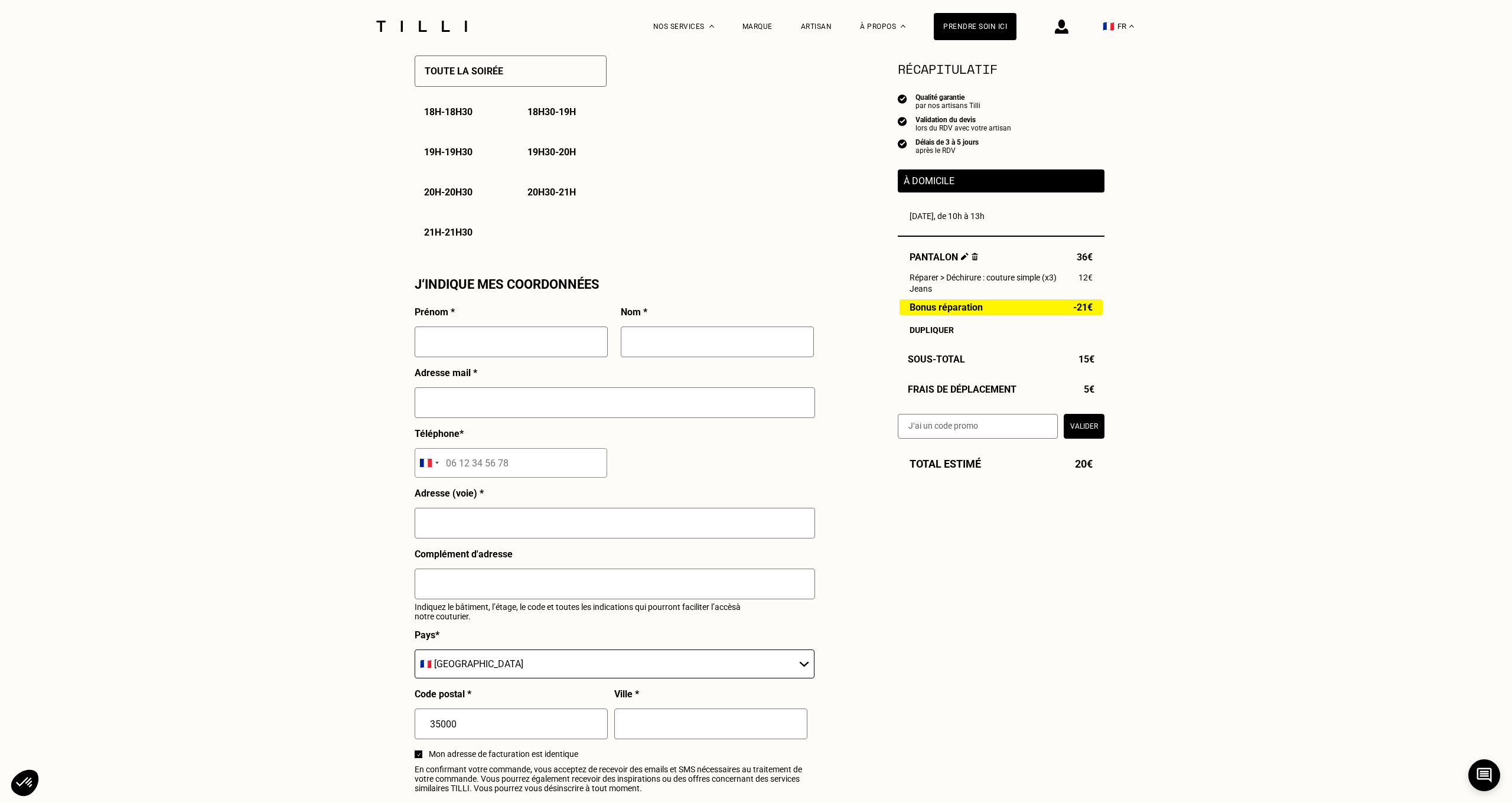
click at [578, 344] on input "text" at bounding box center [511, 342] width 193 height 31
type input "Koitrin"
type input "KOFFI"
type input "[EMAIL_ADDRESS][DOMAIN_NAME]"
type input "[STREET_ADDRESS][PERSON_NAME]"
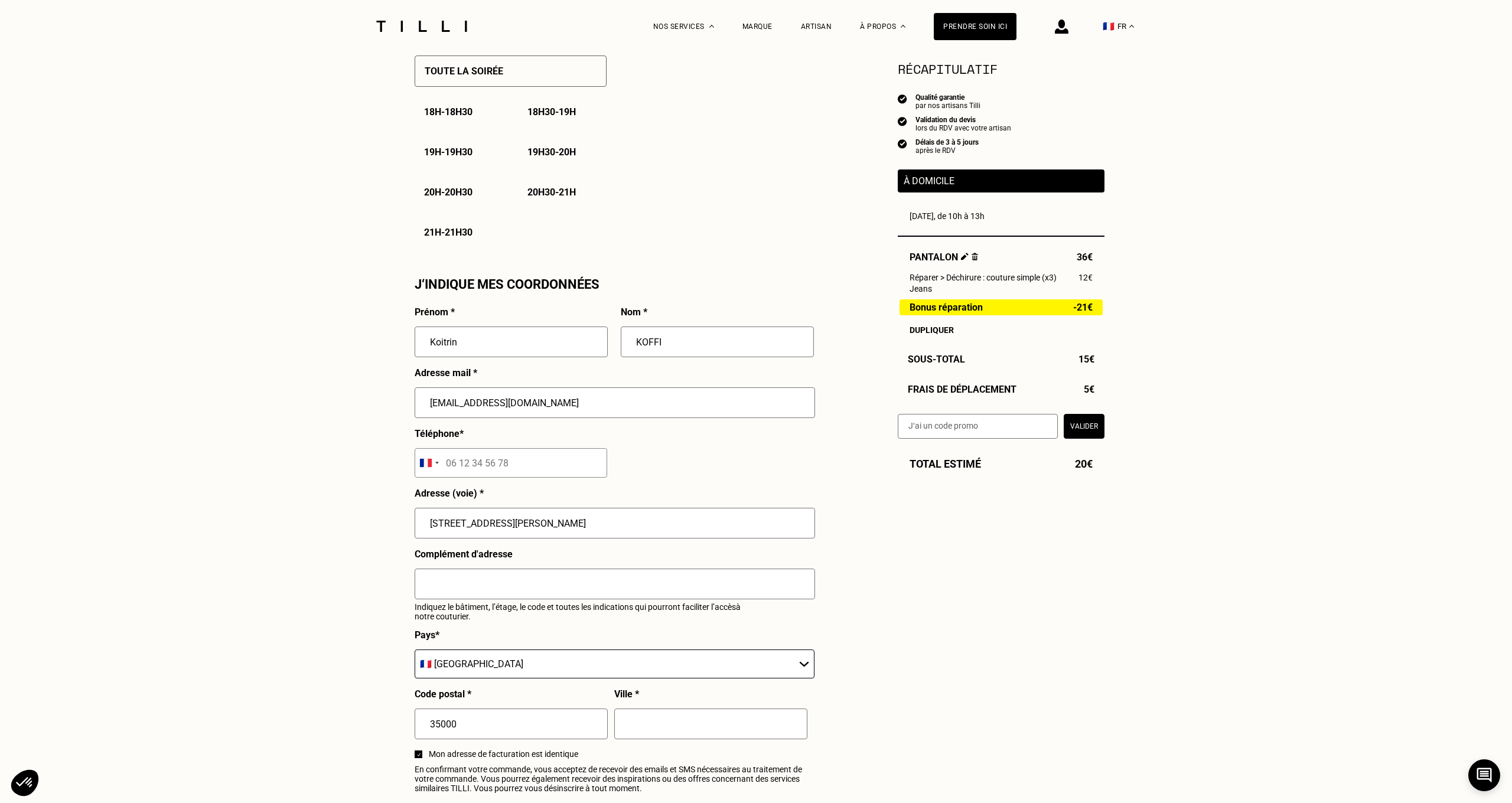
type input "[GEOGRAPHIC_DATA]"
click at [466, 466] on input "tel" at bounding box center [511, 463] width 192 height 29
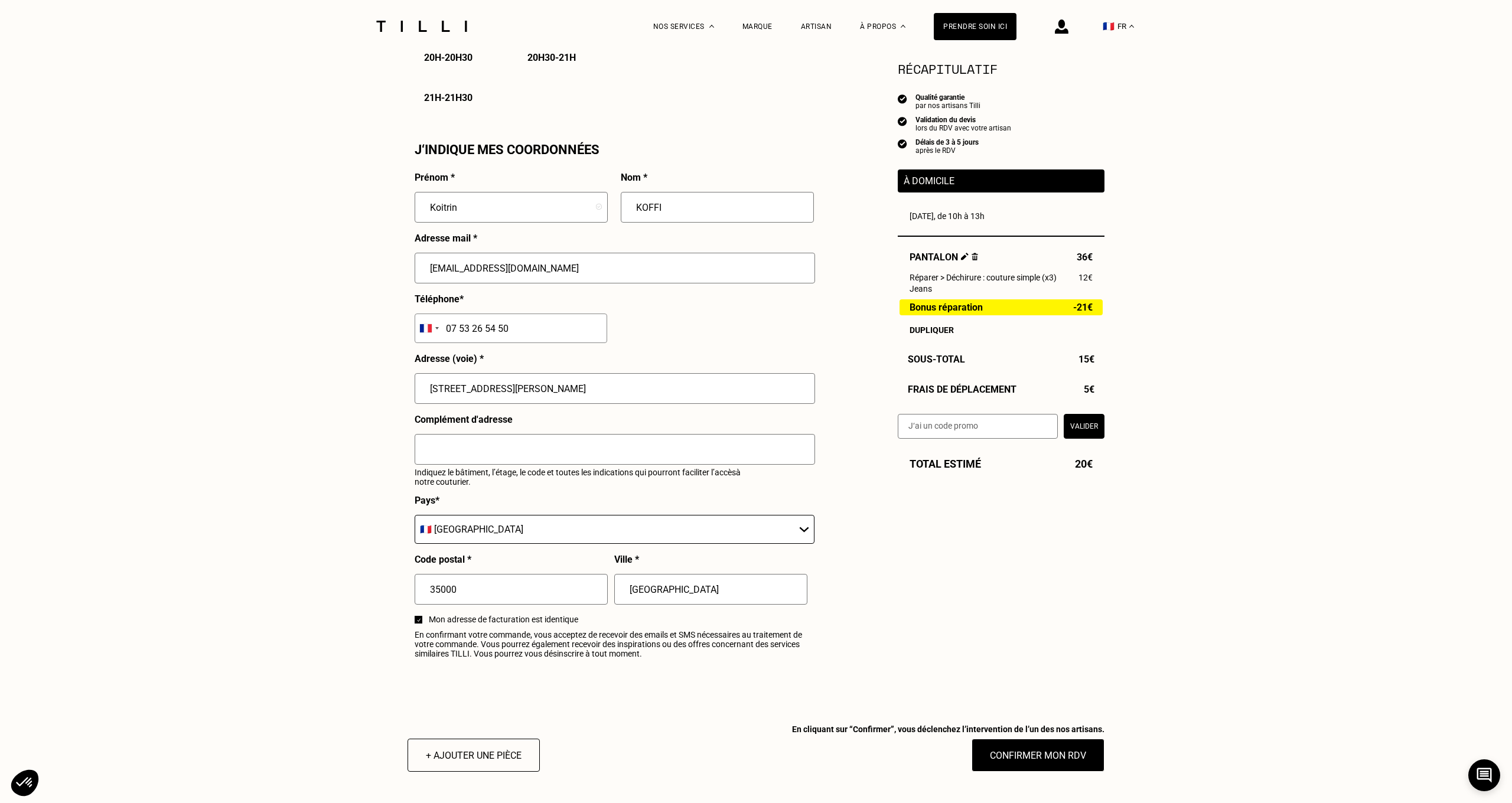
scroll to position [1022, 0]
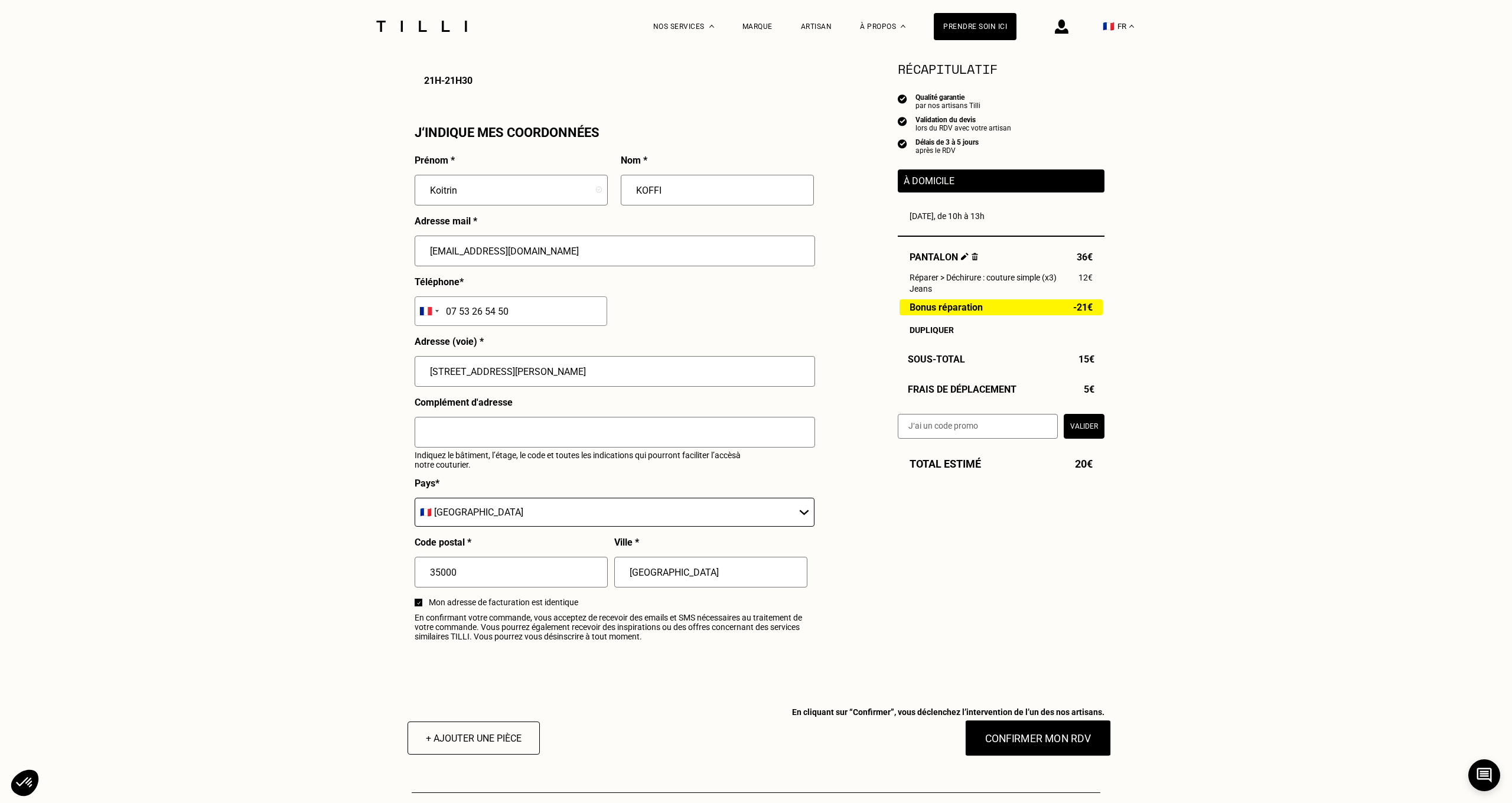
type input "07 53 26 54 50"
click at [1034, 746] on button "Confirmer mon RDV" at bounding box center [1038, 738] width 147 height 37
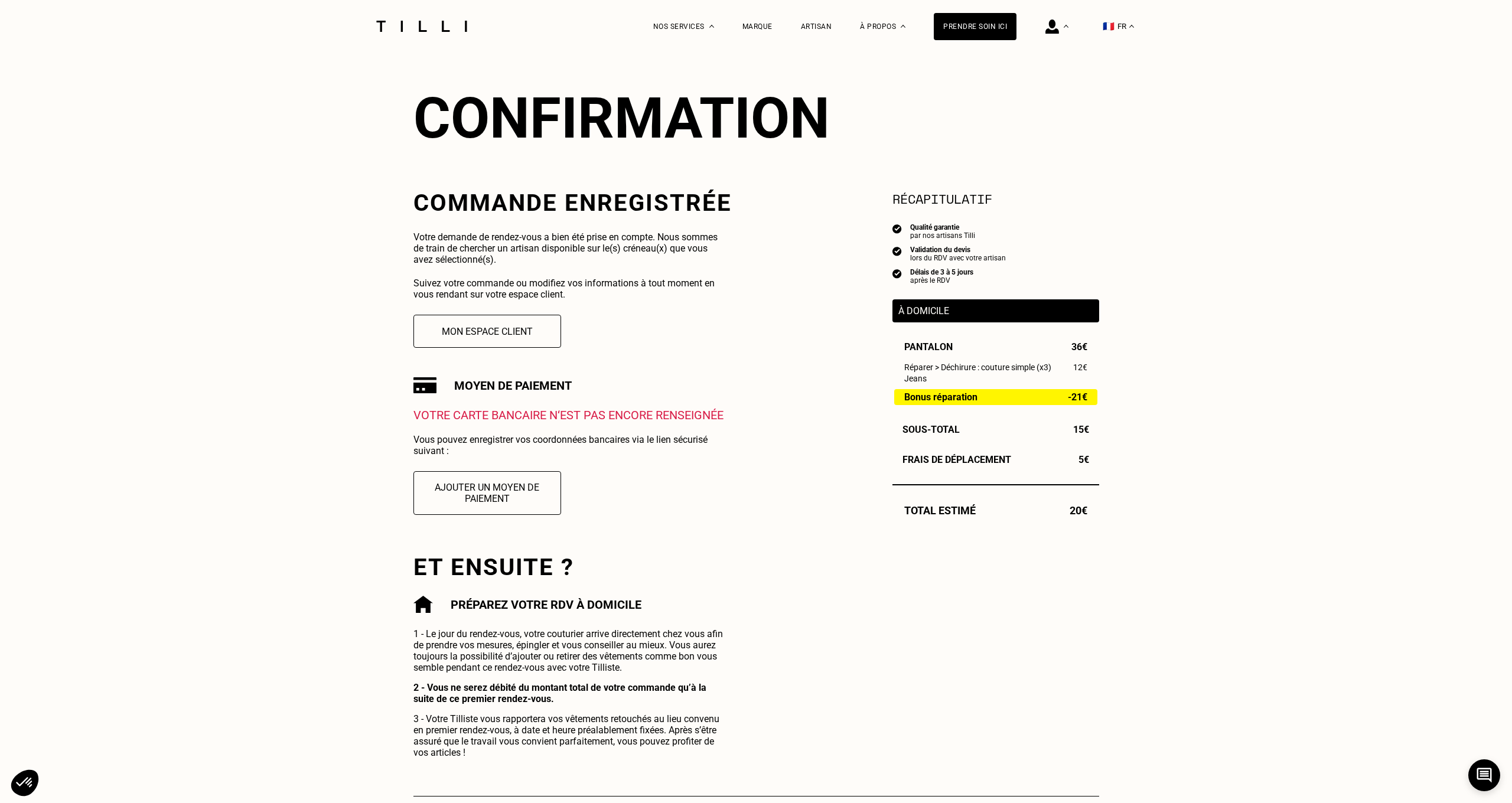
scroll to position [71, 0]
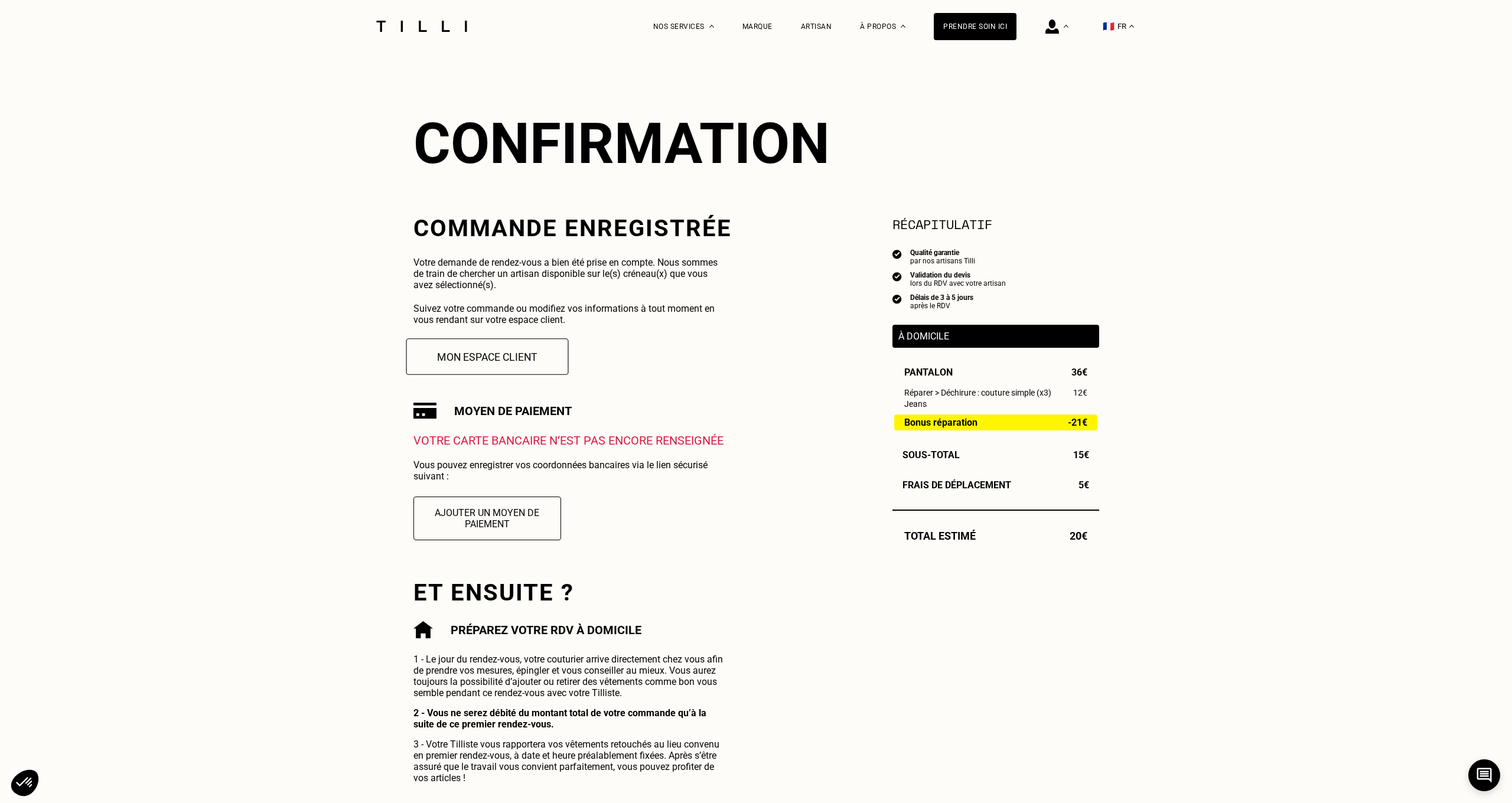
click at [523, 360] on button "Mon espace client" at bounding box center [487, 357] width 162 height 37
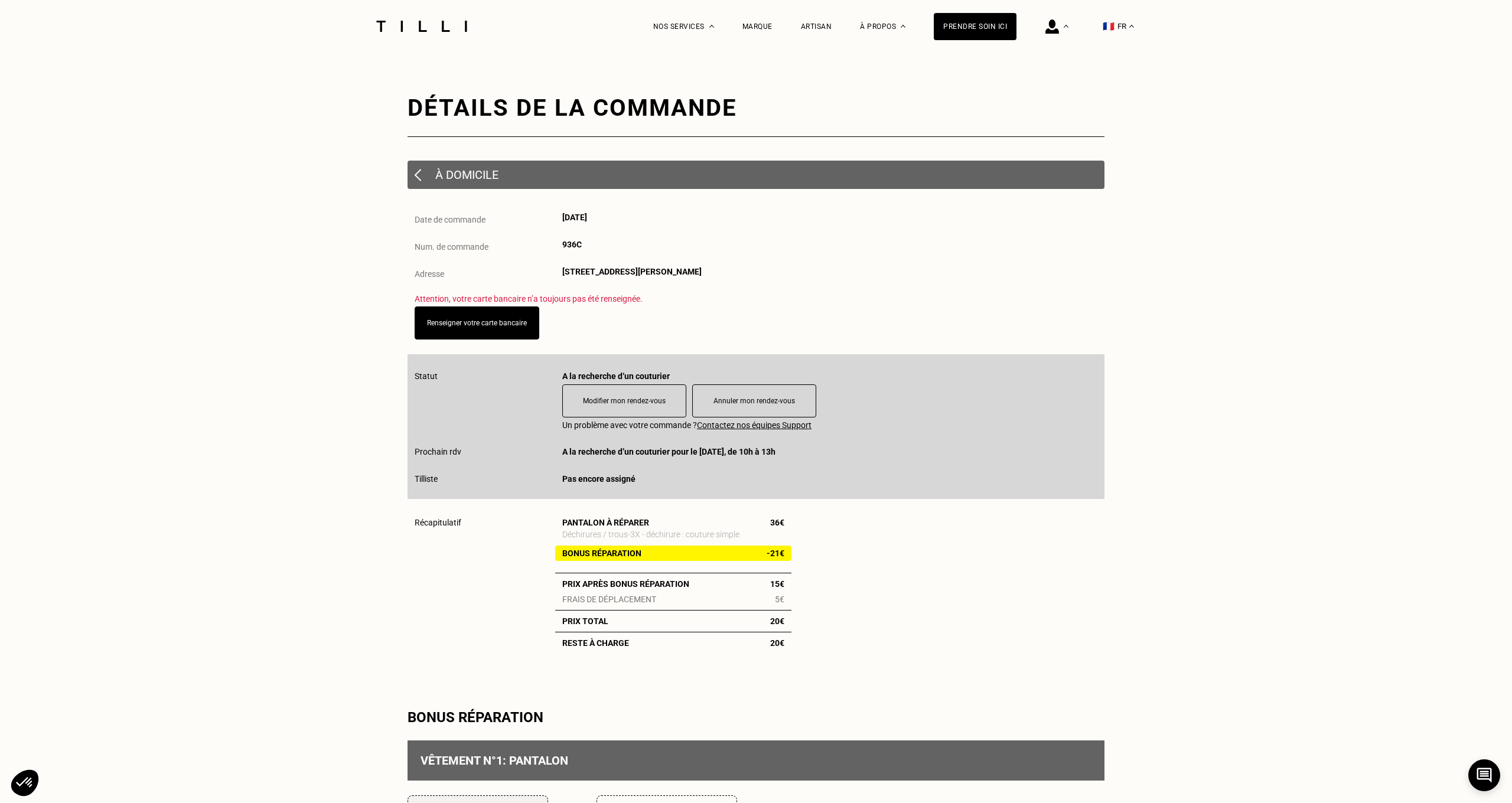
scroll to position [19, 0]
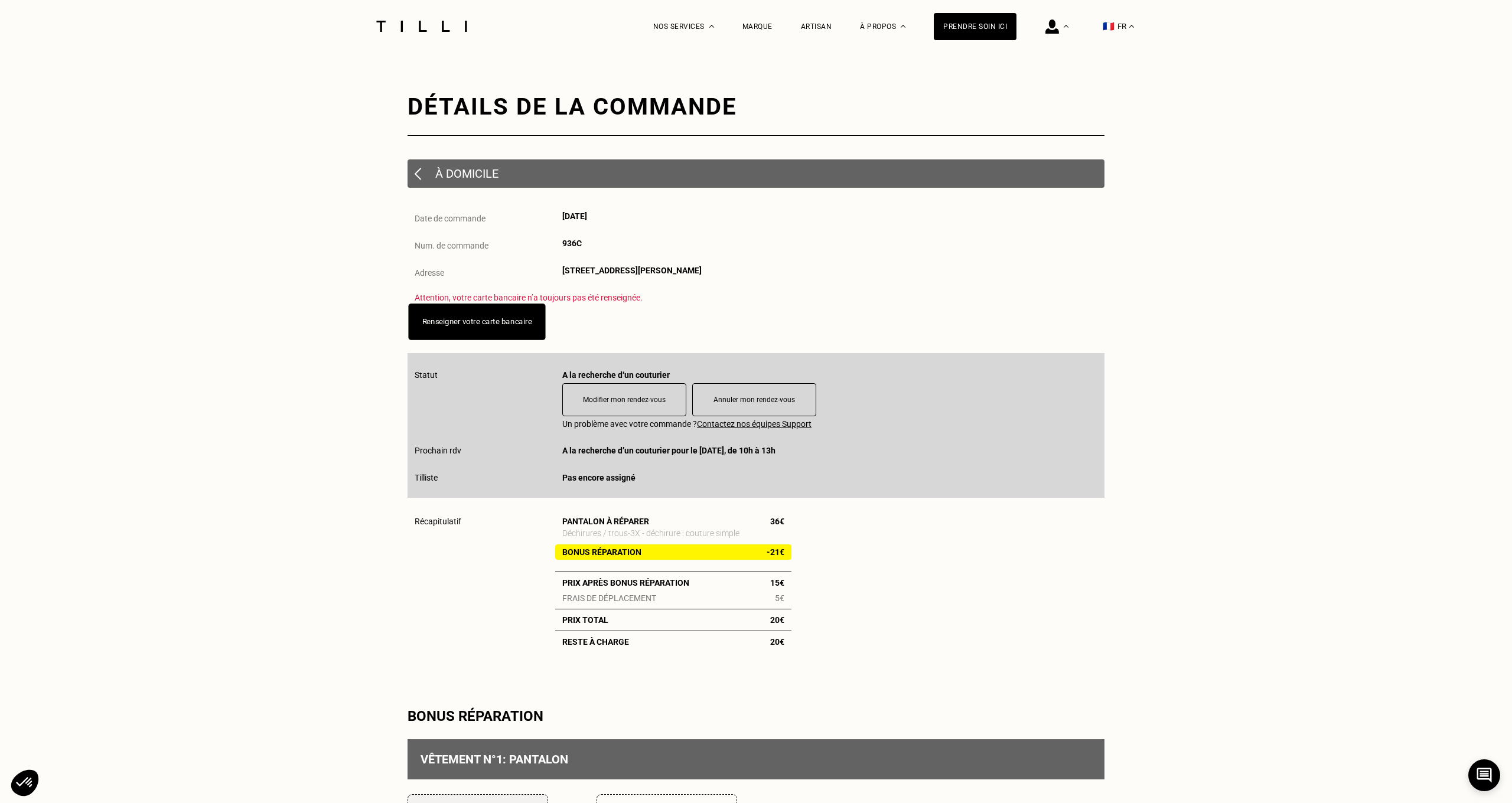
click at [489, 327] on button "Renseigner votre carte bancaire" at bounding box center [477, 322] width 137 height 37
click at [455, 323] on link "Renseigner votre carte bancaire" at bounding box center [477, 321] width 110 height 9
